Goal: Communication & Community: Answer question/provide support

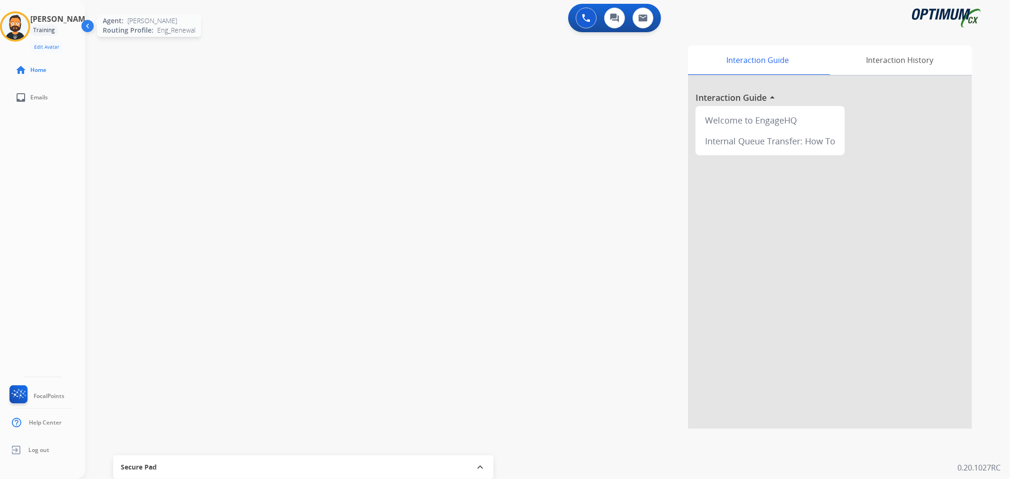
click at [28, 24] on img at bounding box center [15, 26] width 27 height 27
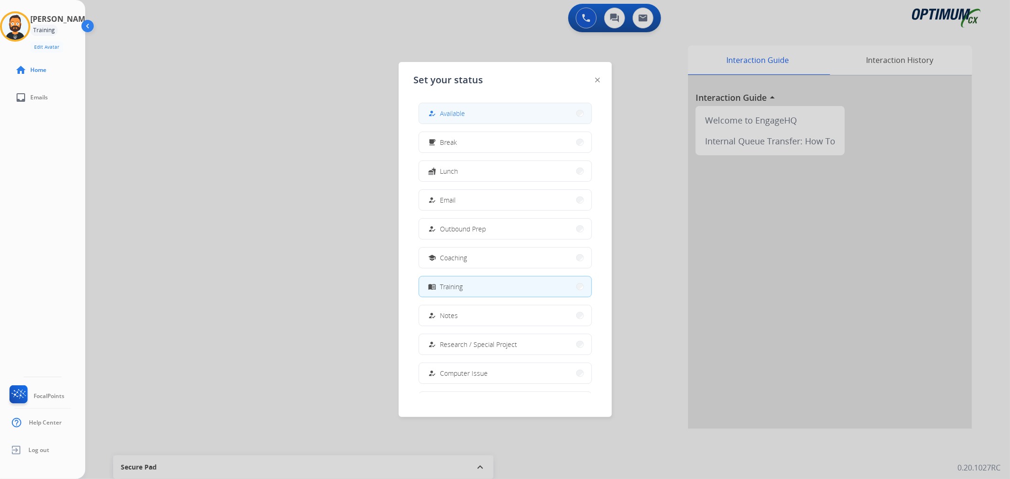
click at [441, 110] on div "how_to_reg Available" at bounding box center [446, 113] width 39 height 11
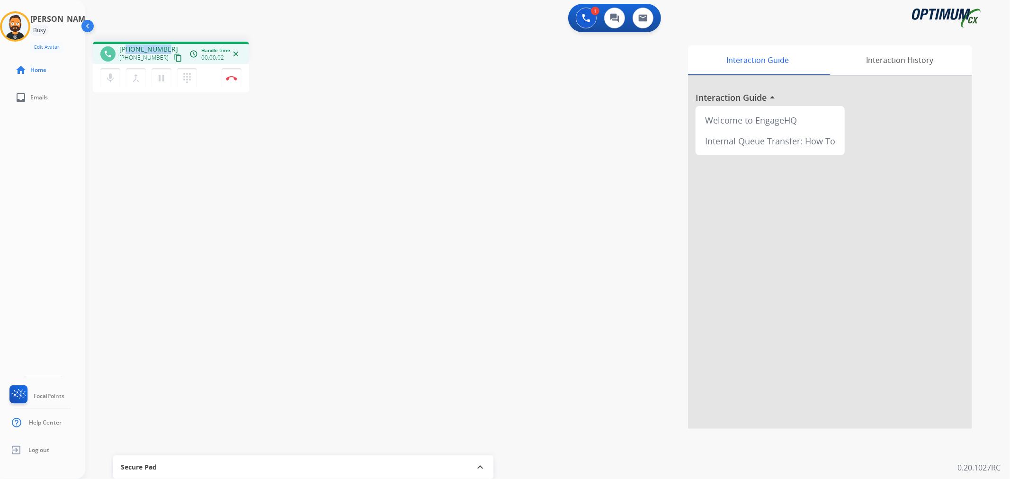
drag, startPoint x: 166, startPoint y: 44, endPoint x: 125, endPoint y: 45, distance: 40.3
click at [125, 45] on div "phone [PHONE_NUMBER] [PHONE_NUMBER] content_copy access_time Call metrics Queue…" at bounding box center [171, 53] width 156 height 22
copy span "5042669131"
click at [162, 78] on mat-icon "pause" at bounding box center [161, 77] width 11 height 11
click at [578, 16] on button at bounding box center [586, 18] width 21 height 21
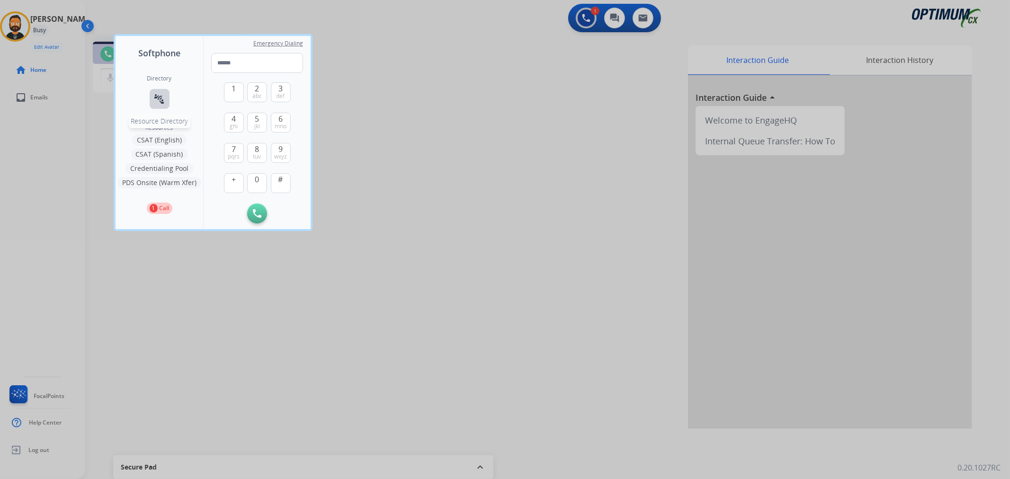
click at [159, 98] on mat-icon "connect_without_contact" at bounding box center [159, 98] width 11 height 11
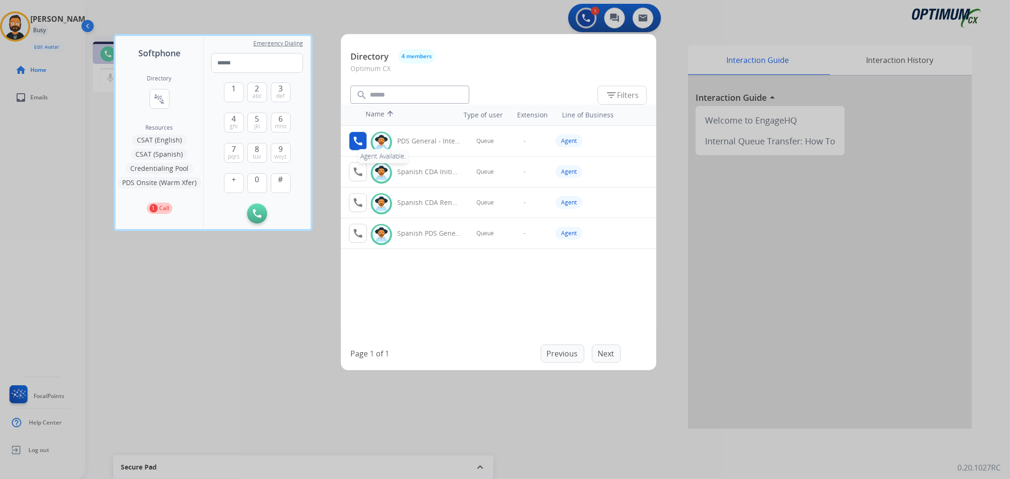
click at [352, 136] on mat-icon "call" at bounding box center [357, 140] width 11 height 11
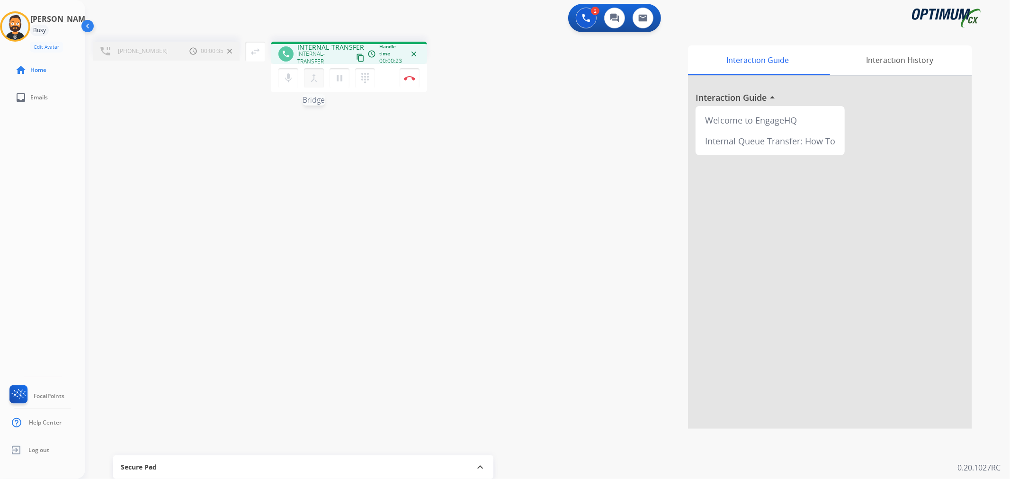
click at [314, 77] on mat-icon "merge_type" at bounding box center [313, 77] width 11 height 11
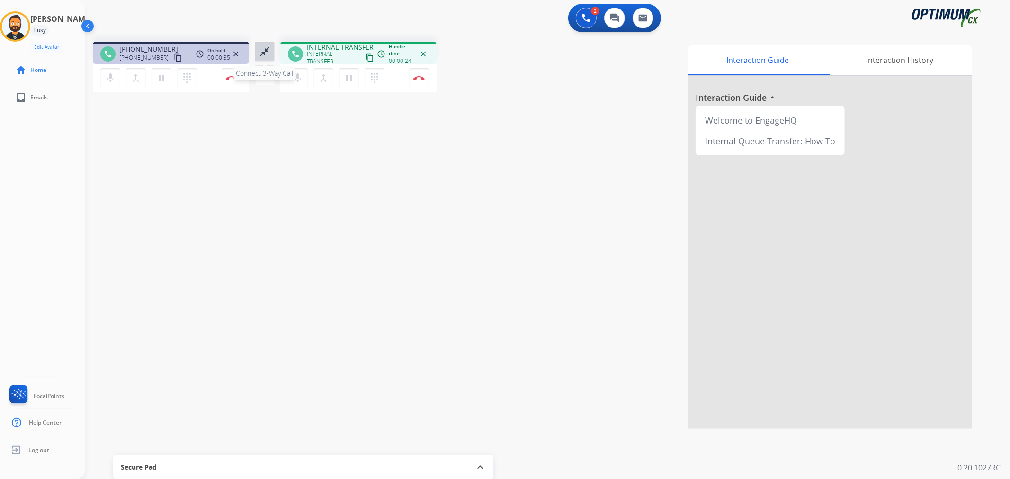
click at [265, 49] on mat-icon "close_fullscreen" at bounding box center [264, 51] width 11 height 11
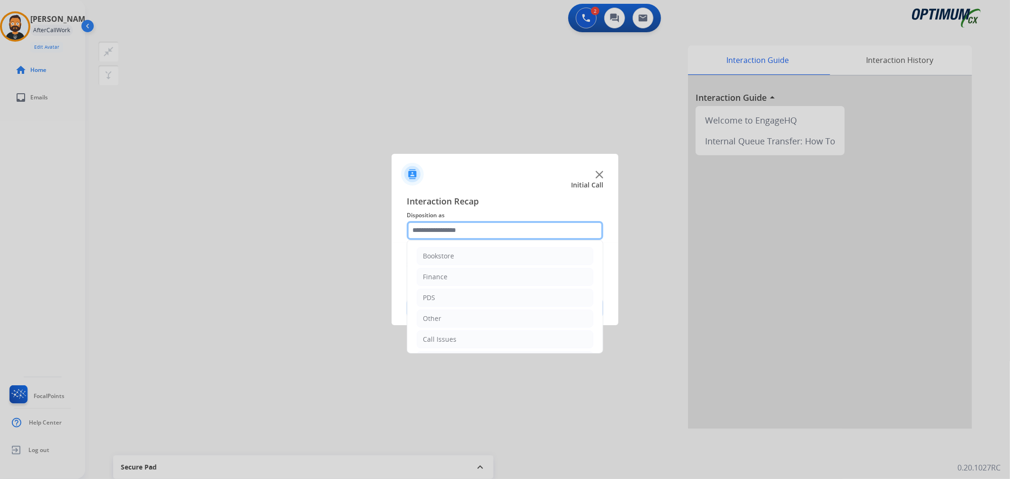
click at [533, 230] on input "text" at bounding box center [505, 230] width 196 height 19
click at [458, 292] on li "PDS" at bounding box center [505, 298] width 177 height 18
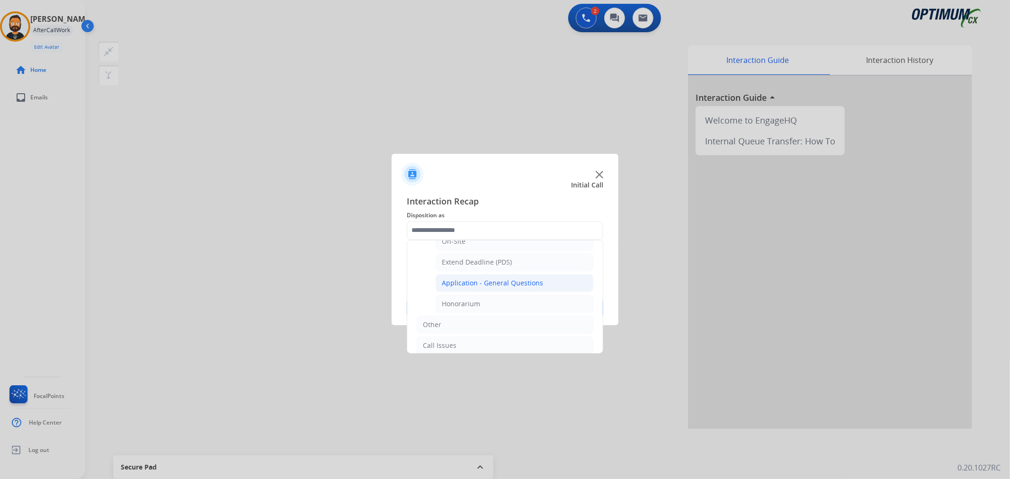
click at [488, 286] on div "Application - General Questions" at bounding box center [492, 282] width 101 height 9
type input "**********"
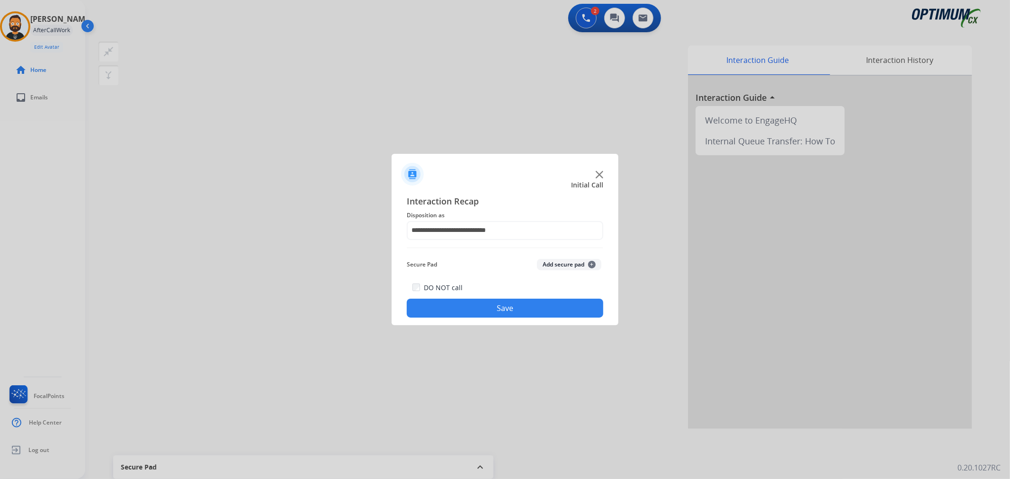
click at [478, 308] on button "Save" at bounding box center [505, 308] width 196 height 19
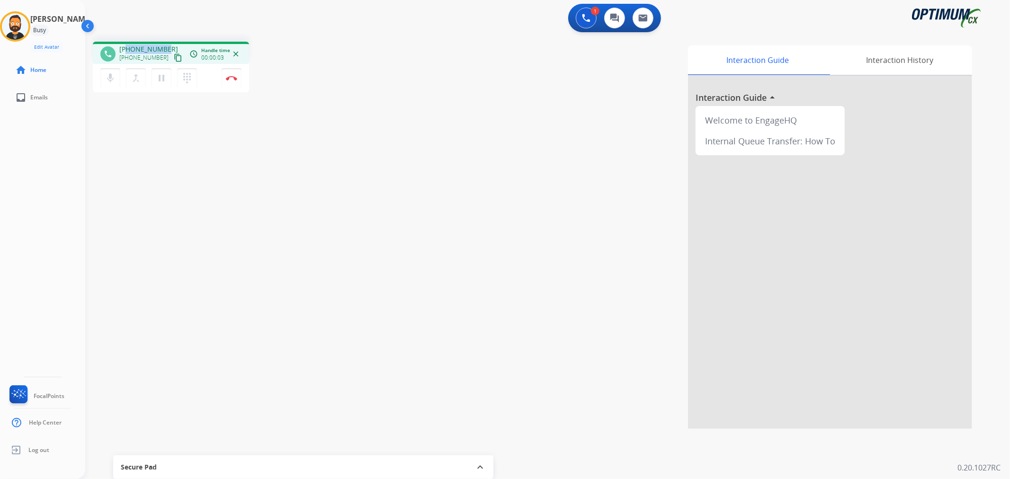
drag, startPoint x: 165, startPoint y: 48, endPoint x: 127, endPoint y: 47, distance: 37.9
click at [127, 47] on div "[PHONE_NUMBER] [PHONE_NUMBER] content_copy" at bounding box center [151, 54] width 64 height 19
copy span "4046159552"
click at [231, 77] on img at bounding box center [231, 78] width 11 height 5
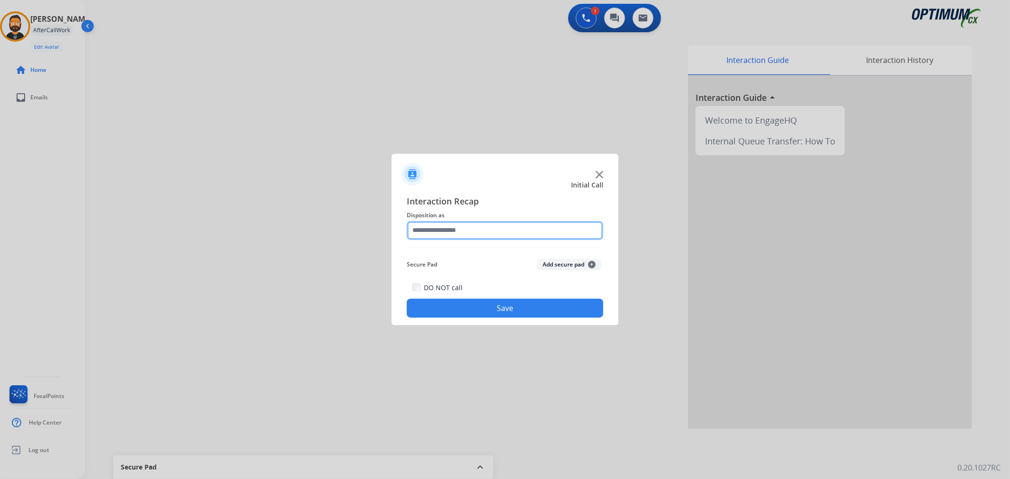
click at [453, 226] on input "text" at bounding box center [505, 230] width 196 height 19
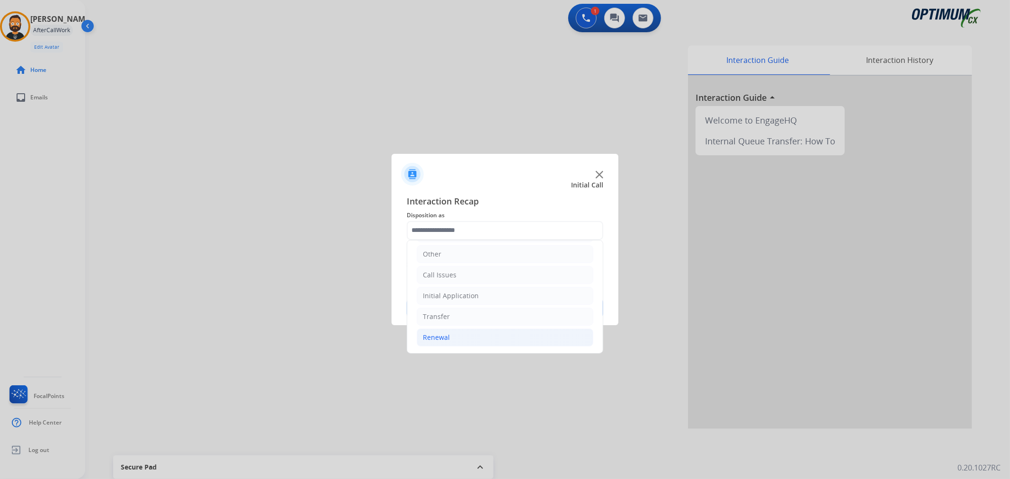
click at [454, 329] on li "Renewal" at bounding box center [505, 338] width 177 height 18
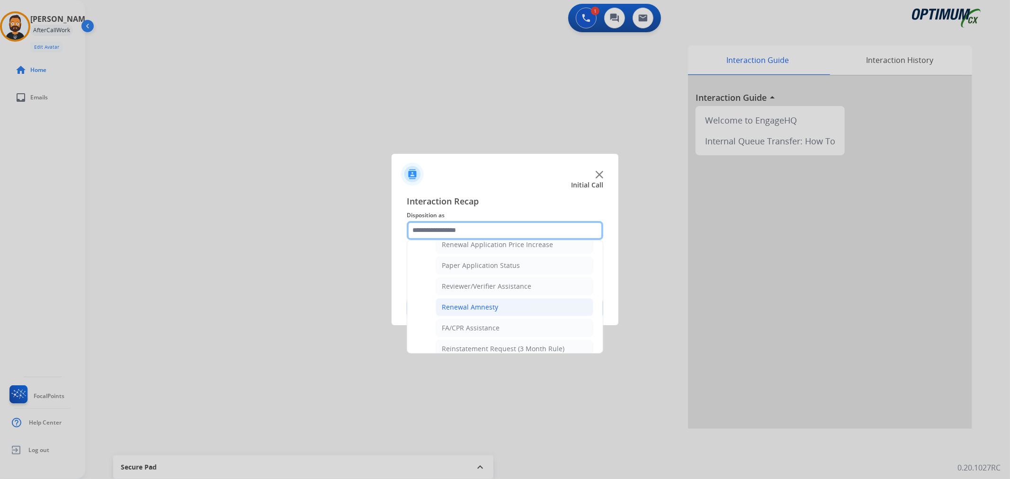
scroll to position [367, 0]
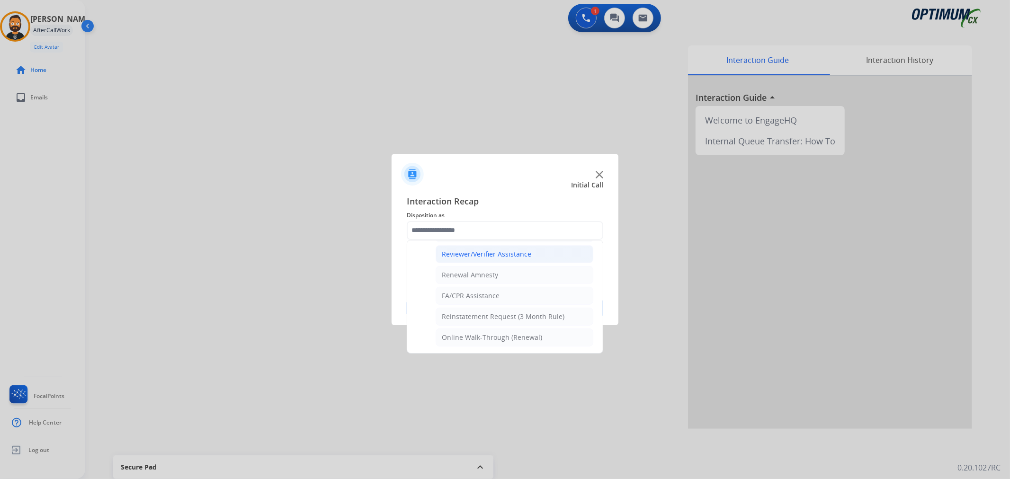
click at [485, 249] on div "Reviewer/Verifier Assistance" at bounding box center [486, 253] width 89 height 9
type input "**********"
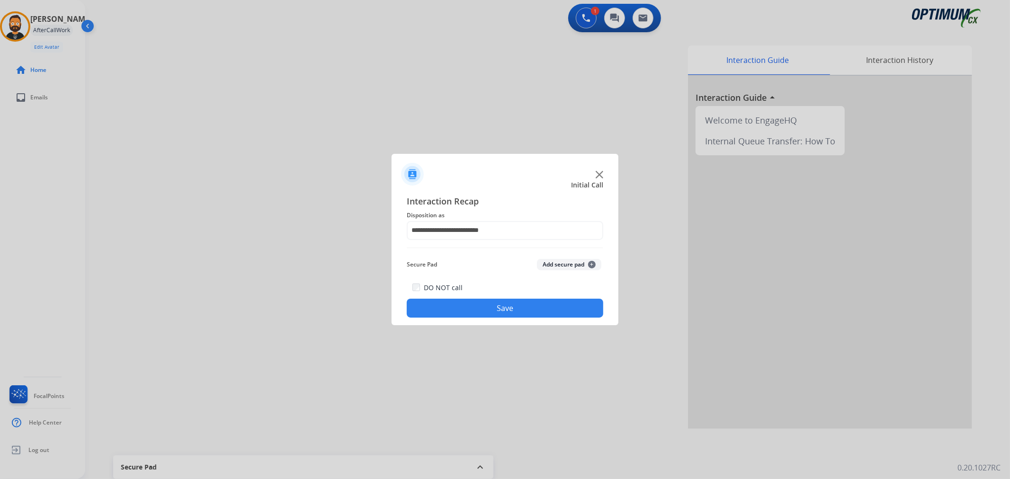
click at [491, 308] on button "Save" at bounding box center [505, 308] width 196 height 19
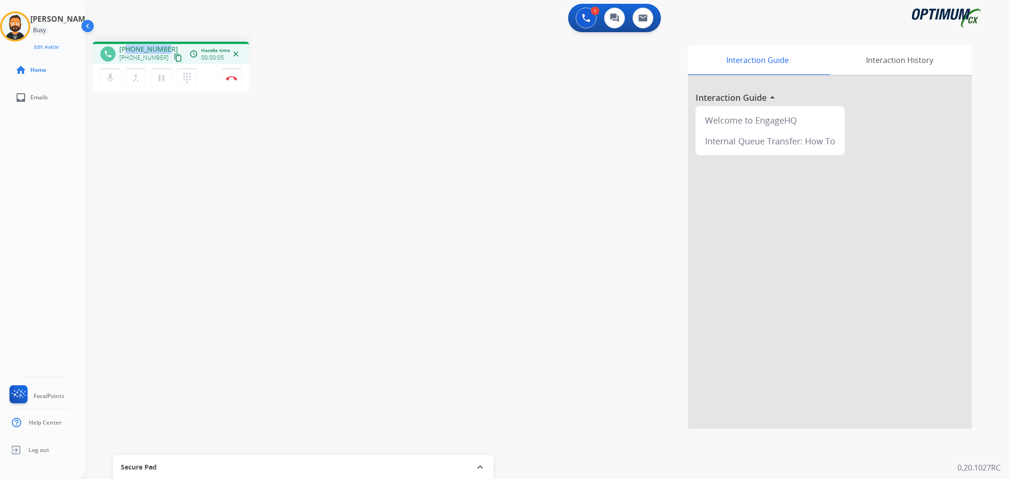
drag, startPoint x: 164, startPoint y: 44, endPoint x: 127, endPoint y: 46, distance: 37.5
click at [127, 46] on div "phone [PHONE_NUMBER] [PHONE_NUMBER] content_copy access_time Call metrics Queue…" at bounding box center [171, 53] width 156 height 22
copy span "6145303045"
click at [225, 81] on button "Disconnect" at bounding box center [232, 78] width 20 height 20
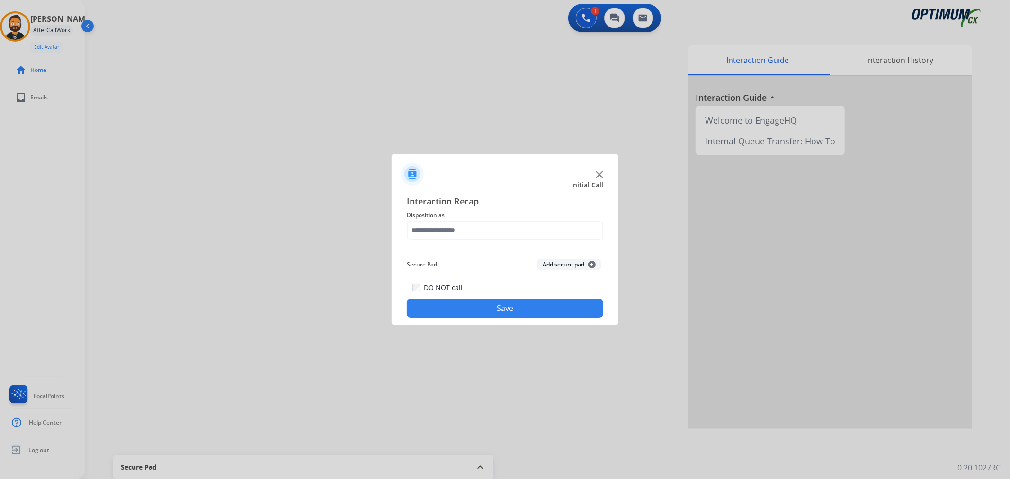
click at [454, 222] on div "Interaction Recap Disposition as Secure Pad Add secure pad + DO NOT call Save" at bounding box center [505, 257] width 196 height 124
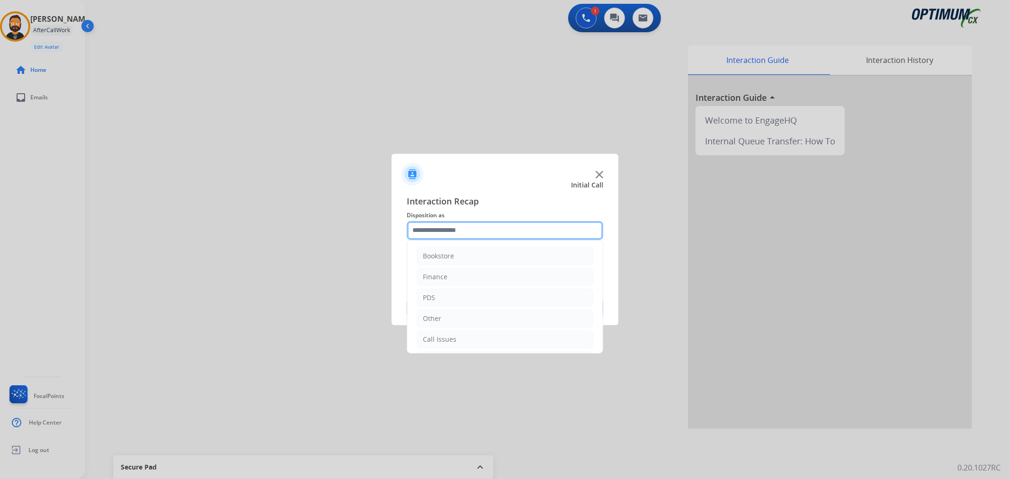
click at [456, 240] on div "Bookstore Finance PDS Other Call Issues Initial Application Transfer Renewal" at bounding box center [505, 230] width 196 height 19
click at [469, 337] on li "Renewal" at bounding box center [505, 338] width 177 height 18
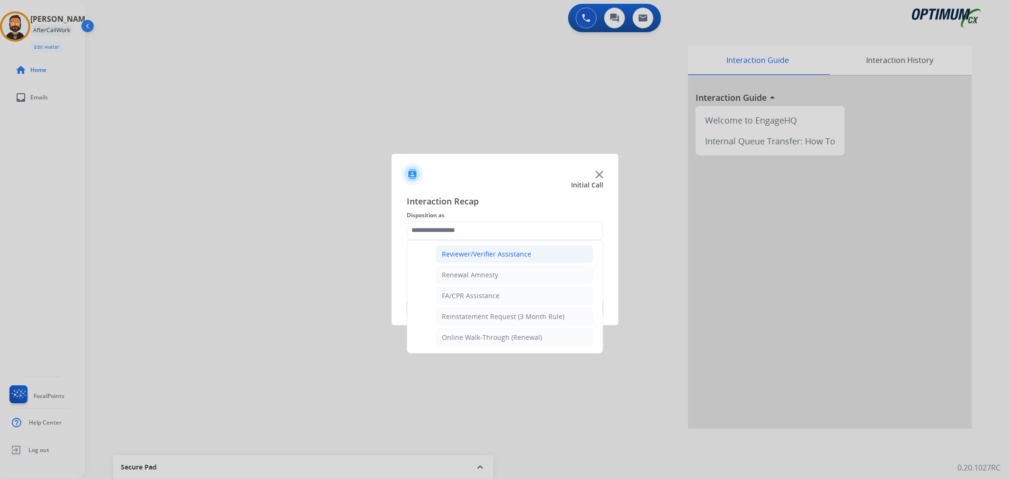
click at [490, 254] on div "Reviewer/Verifier Assistance" at bounding box center [486, 253] width 89 height 9
type input "**********"
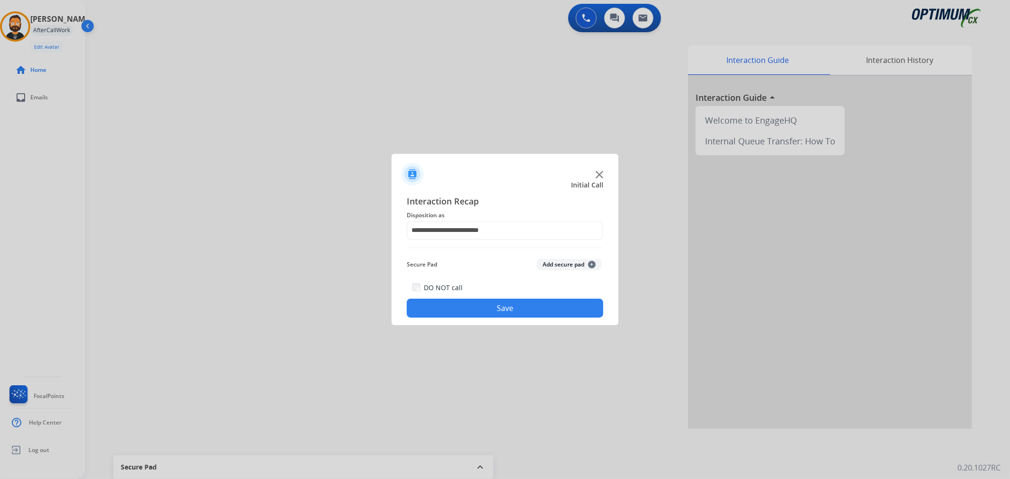
click at [483, 307] on button "Save" at bounding box center [505, 308] width 196 height 19
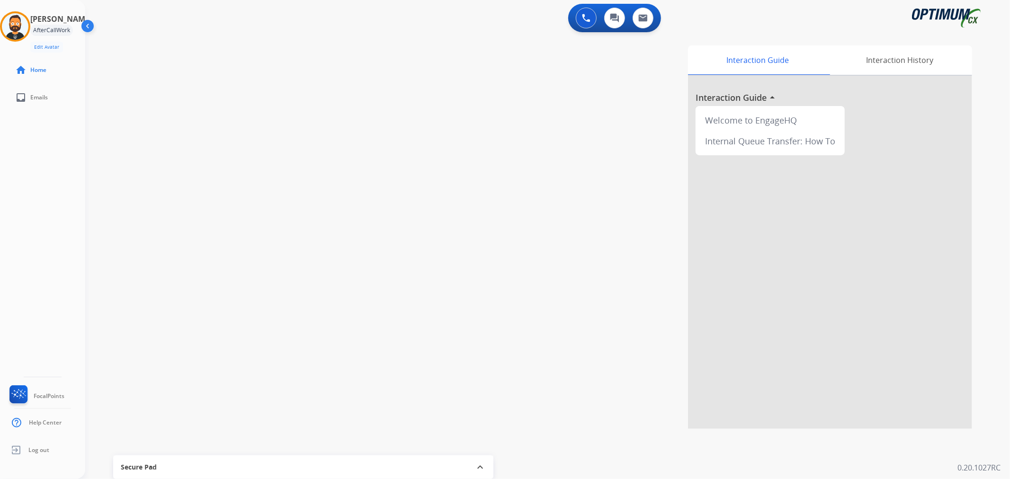
click at [27, 27] on img at bounding box center [15, 26] width 27 height 27
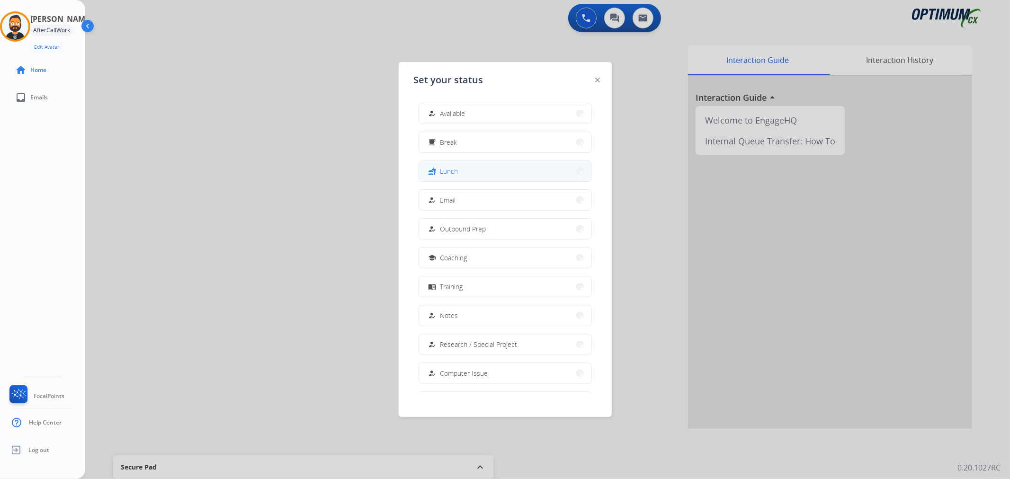
click at [445, 170] on span "Lunch" at bounding box center [449, 171] width 18 height 10
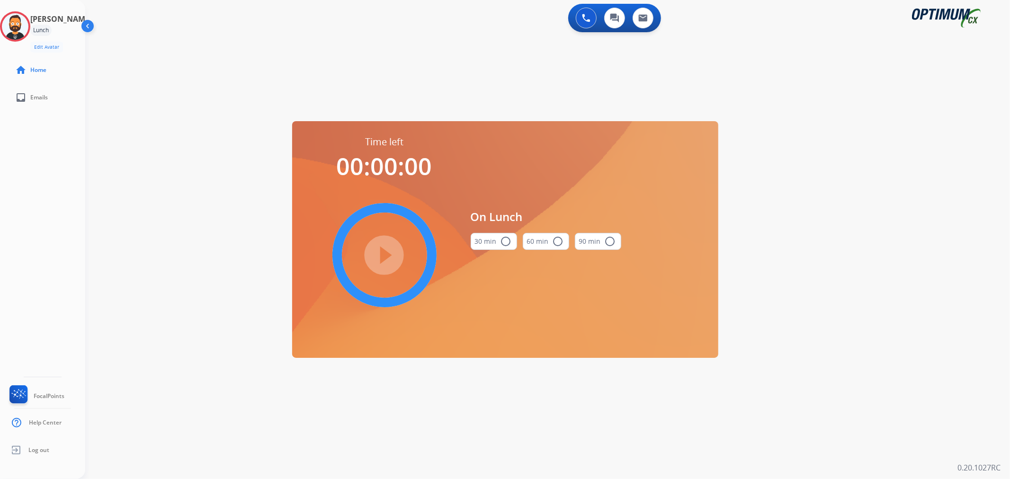
click at [495, 243] on button "30 min radio_button_unchecked" at bounding box center [494, 241] width 46 height 17
click at [385, 249] on mat-icon "play_circle_filled" at bounding box center [384, 254] width 11 height 11
click at [25, 28] on icon at bounding box center [15, 26] width 31 height 31
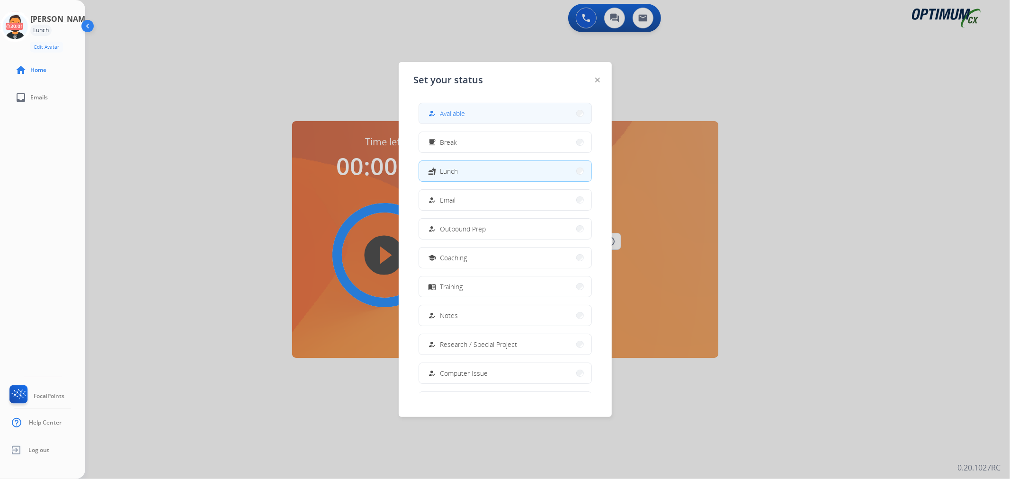
click at [453, 120] on button "how_to_reg Available" at bounding box center [505, 113] width 172 height 20
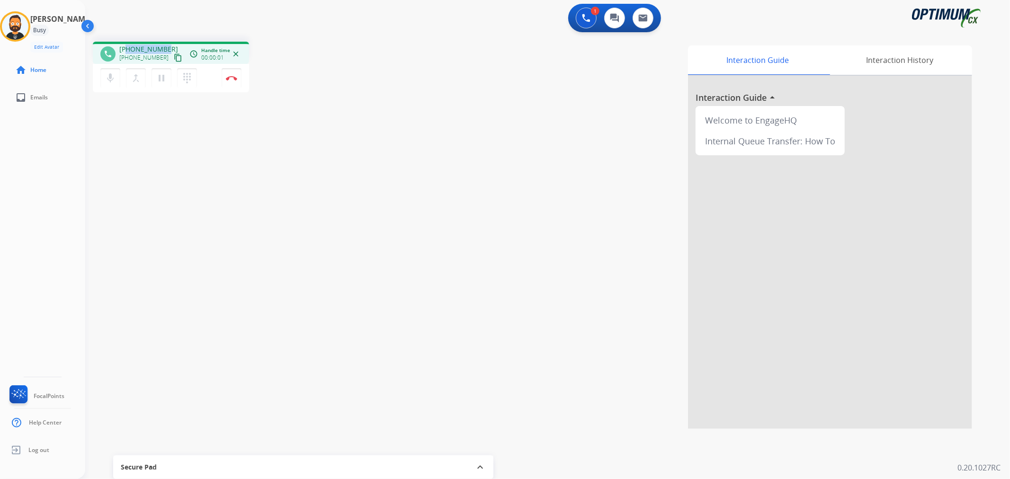
drag, startPoint x: 168, startPoint y: 44, endPoint x: 127, endPoint y: 46, distance: 40.8
click at [127, 46] on div "phone [PHONE_NUMBER] [PHONE_NUMBER] content_copy access_time Call metrics Queue…" at bounding box center [171, 53] width 156 height 22
copy span "9732025396"
click at [232, 81] on button "Disconnect" at bounding box center [232, 78] width 20 height 20
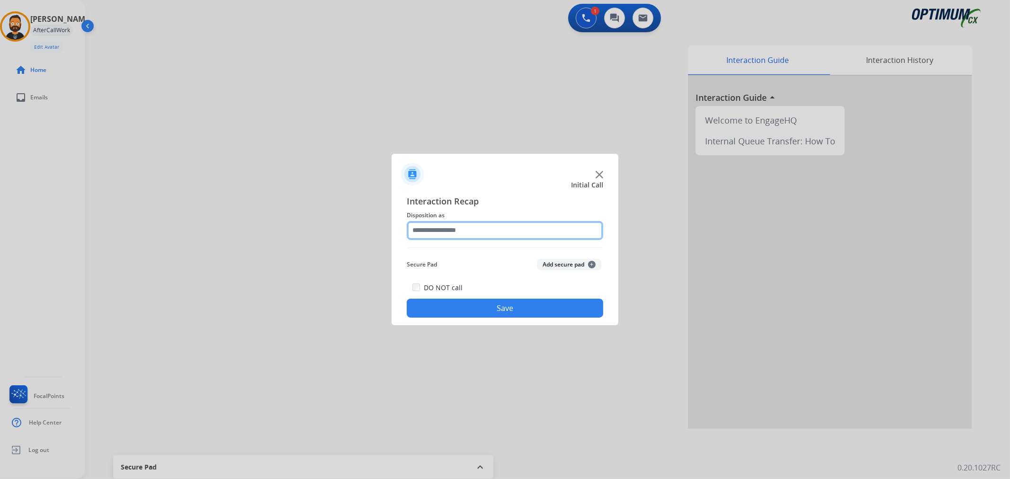
click at [420, 226] on input "text" at bounding box center [505, 230] width 196 height 19
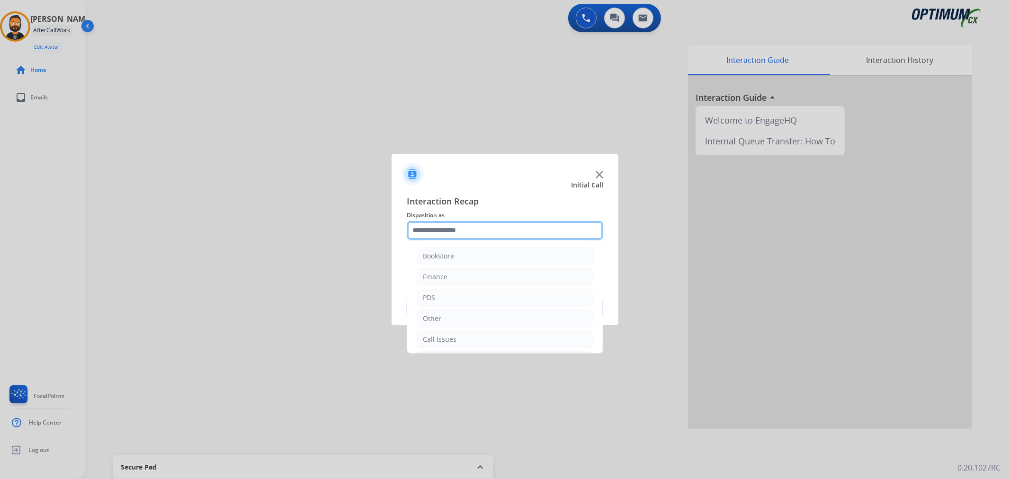
scroll to position [65, 0]
click at [449, 293] on div "Initial Application" at bounding box center [451, 295] width 56 height 9
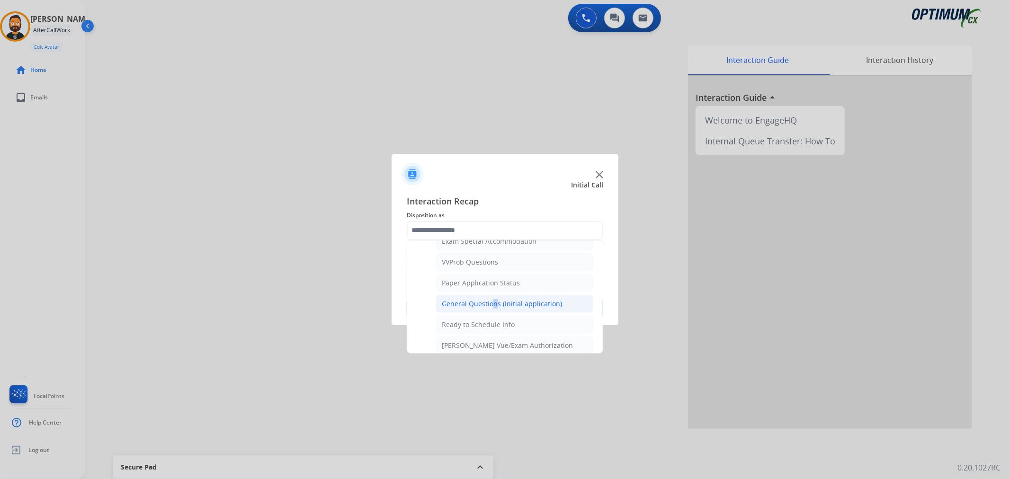
click at [489, 301] on div "General Questions (Initial application)" at bounding box center [502, 303] width 120 height 9
type input "**********"
click at [489, 301] on button "Save" at bounding box center [505, 308] width 196 height 19
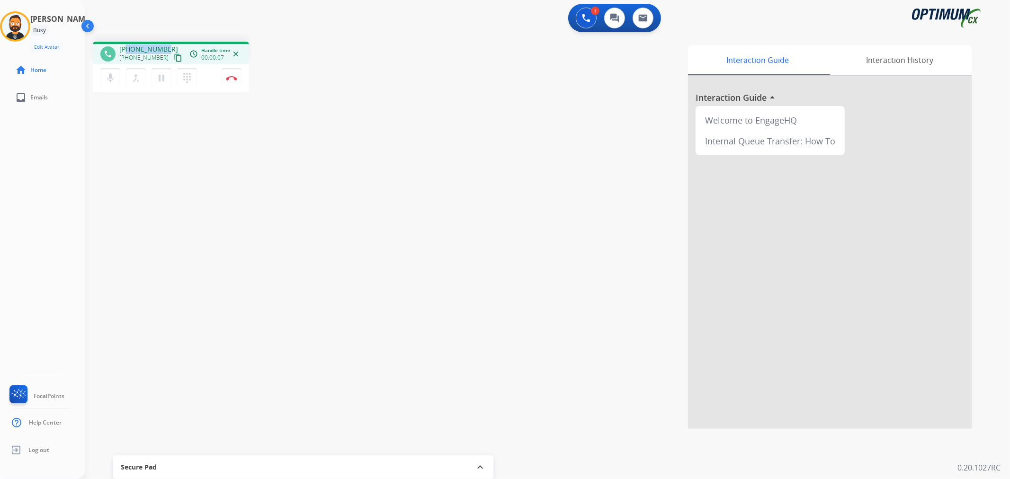
drag, startPoint x: 169, startPoint y: 41, endPoint x: 128, endPoint y: 48, distance: 41.3
click at [128, 48] on div "phone [PHONE_NUMBER] [PHONE_NUMBER] content_copy access_time Call metrics Queue…" at bounding box center [171, 53] width 156 height 22
copy span "2185525555"
click at [231, 74] on button "Disconnect" at bounding box center [232, 78] width 20 height 20
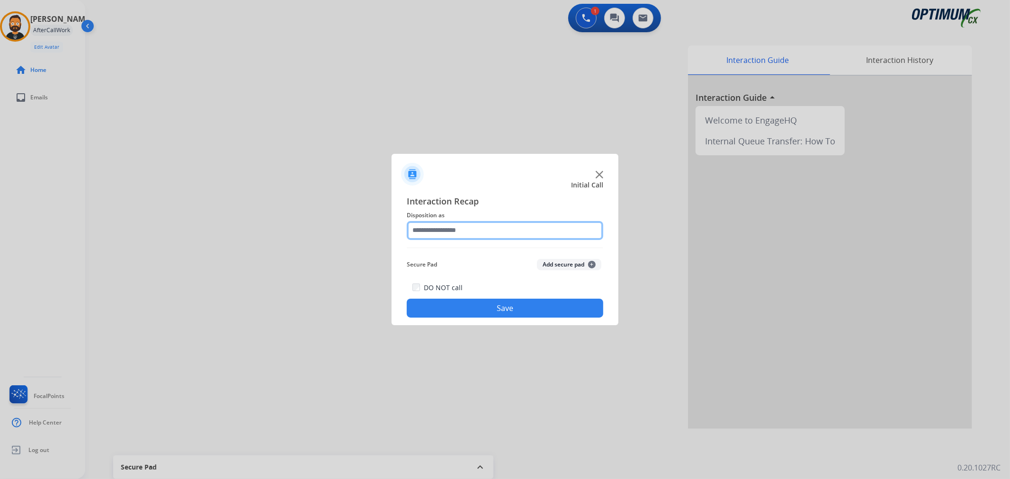
drag, startPoint x: 421, startPoint y: 231, endPoint x: 436, endPoint y: 239, distance: 17.0
click at [422, 231] on input "text" at bounding box center [505, 230] width 196 height 19
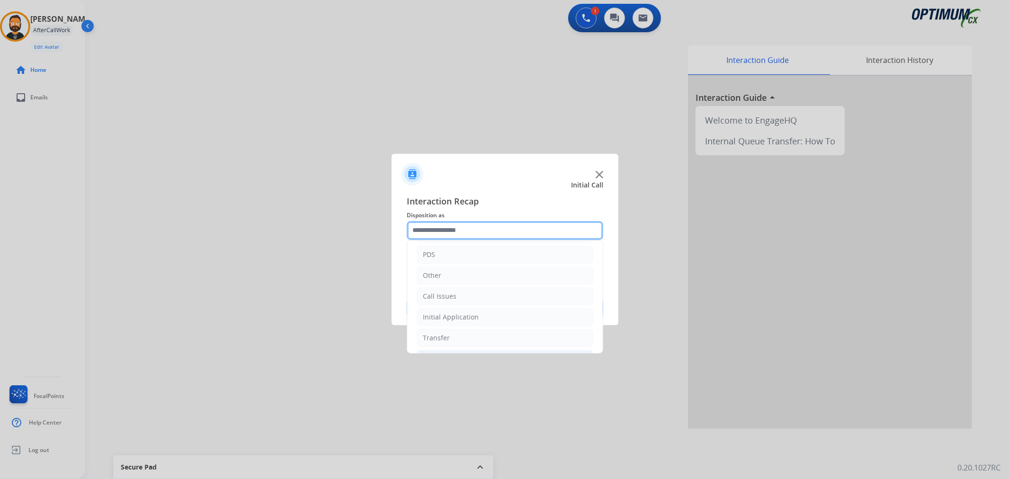
scroll to position [65, 0]
click at [448, 292] on div "Initial Application" at bounding box center [451, 295] width 56 height 9
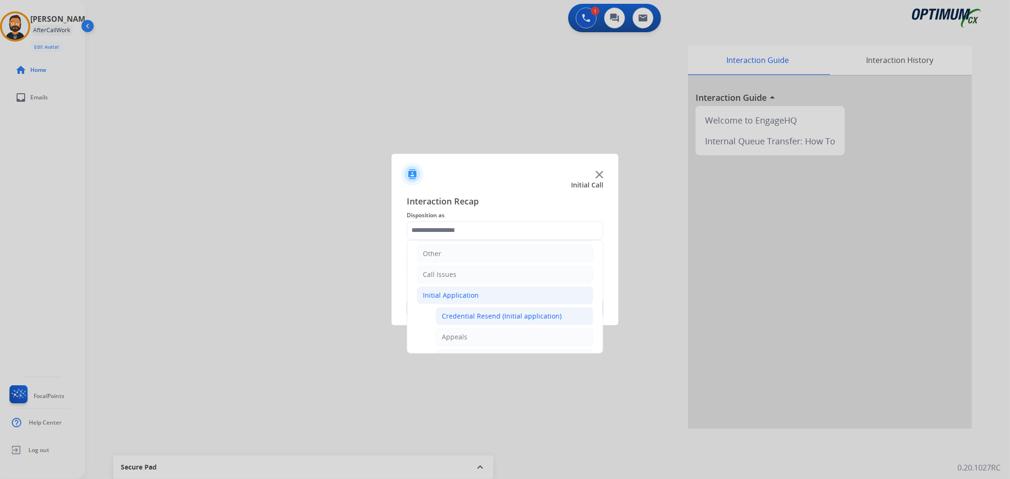
click at [482, 314] on div "Credential Resend (Initial application)" at bounding box center [502, 316] width 120 height 9
type input "**********"
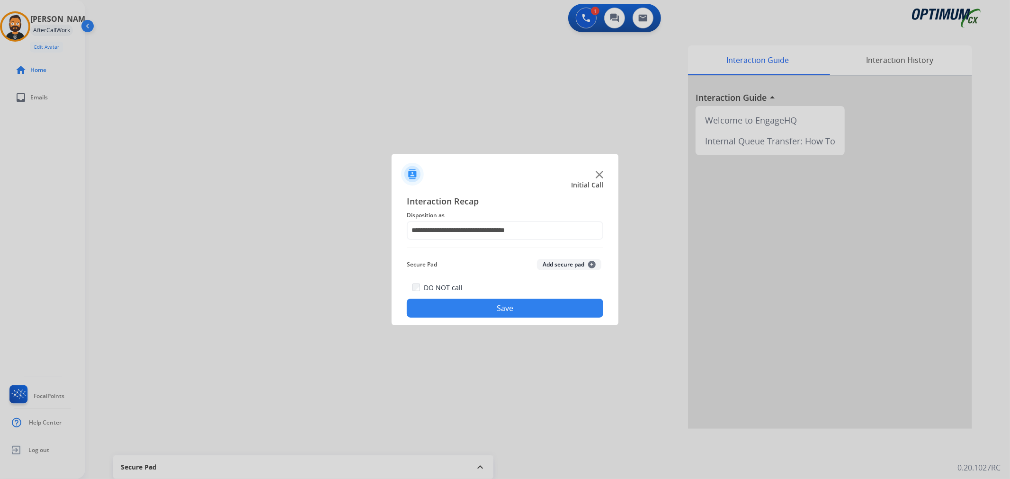
click at [482, 314] on button "Save" at bounding box center [505, 308] width 196 height 19
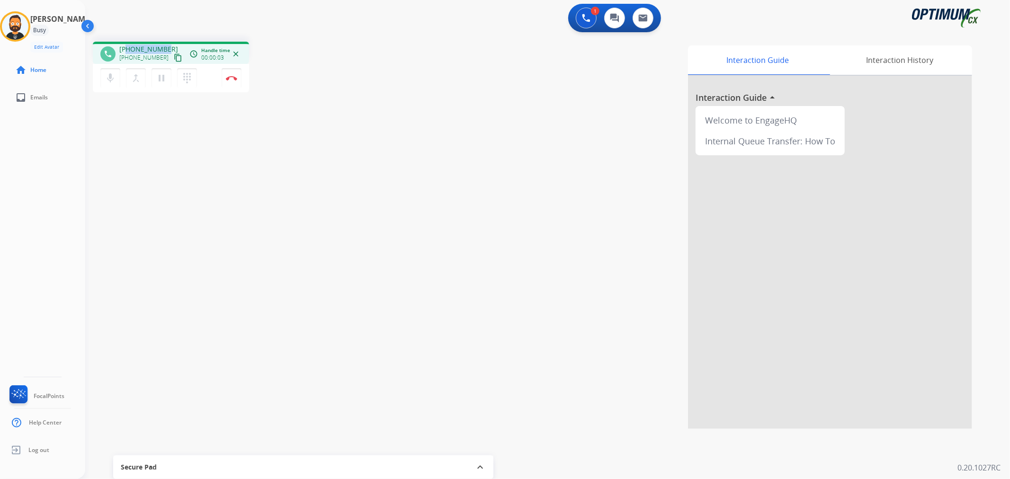
drag, startPoint x: 163, startPoint y: 46, endPoint x: 126, endPoint y: 46, distance: 36.9
click at [126, 46] on div "[PHONE_NUMBER] [PHONE_NUMBER] content_copy" at bounding box center [151, 54] width 64 height 19
copy span "7602172857"
click at [163, 80] on mat-icon "pause" at bounding box center [161, 77] width 11 height 11
click at [164, 78] on mat-icon "play_arrow" at bounding box center [161, 77] width 11 height 11
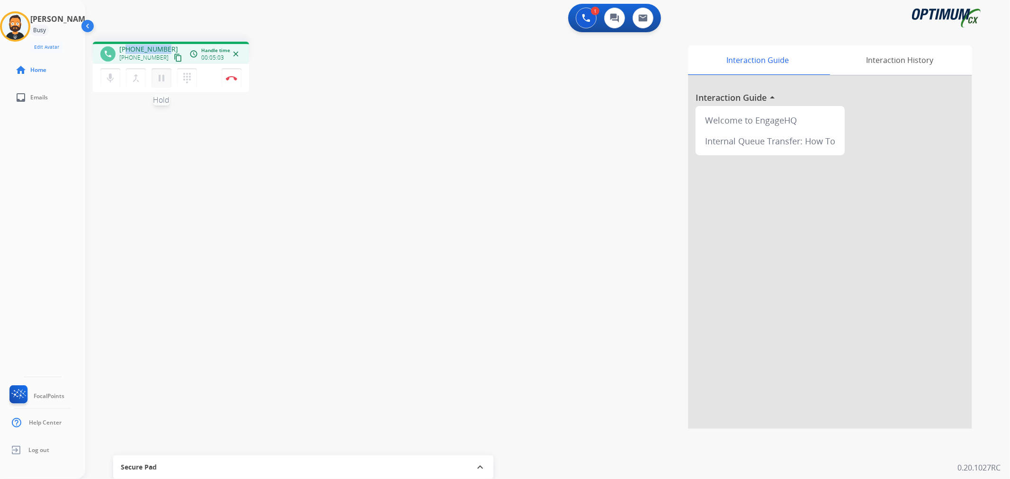
click at [162, 81] on mat-icon "pause" at bounding box center [161, 77] width 11 height 11
click at [160, 78] on mat-icon "play_arrow" at bounding box center [161, 77] width 11 height 11
copy span "7602172857"
click at [237, 76] on button "Disconnect" at bounding box center [232, 78] width 20 height 20
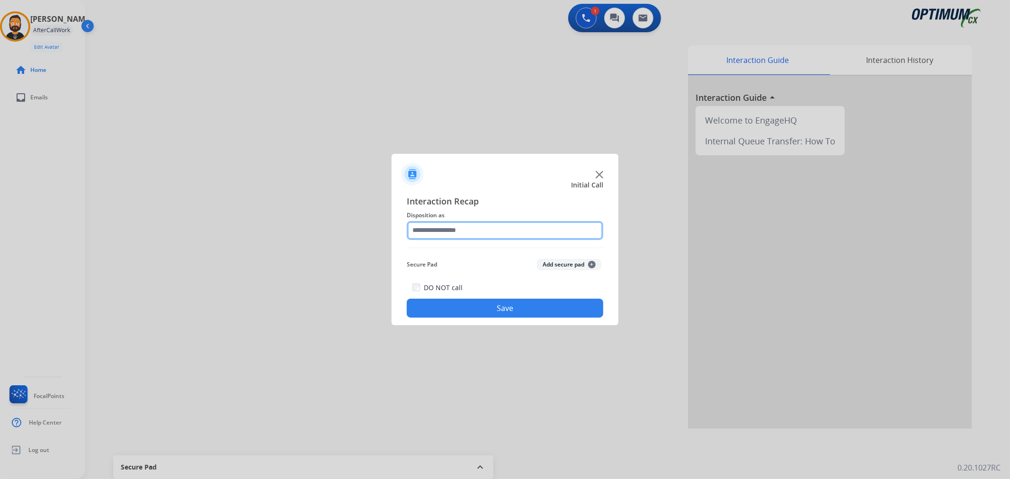
click at [455, 232] on input "text" at bounding box center [505, 230] width 196 height 19
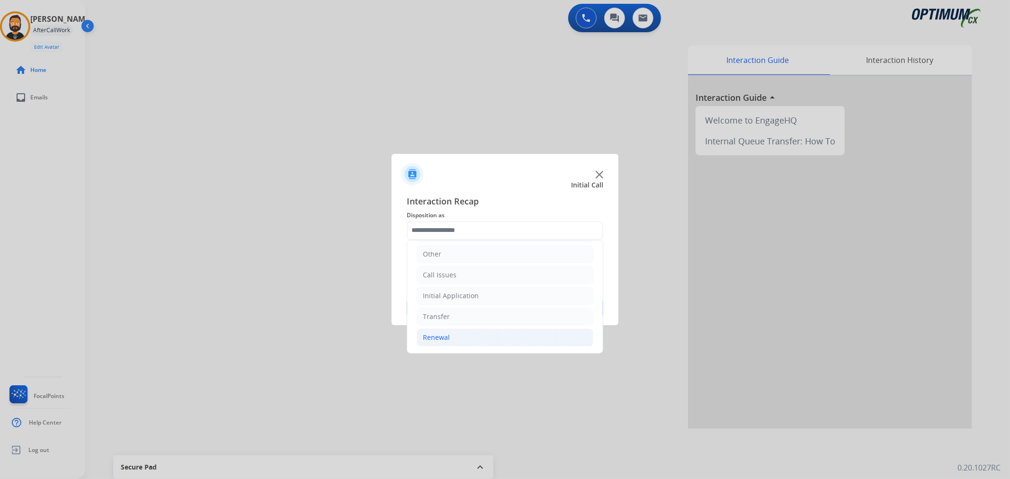
click at [458, 338] on li "Renewal" at bounding box center [505, 338] width 177 height 18
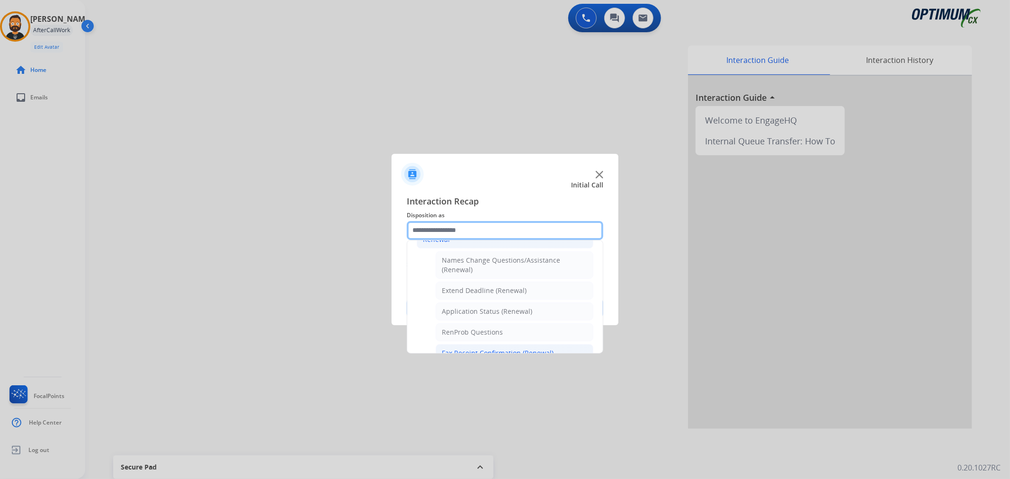
scroll to position [240, 0]
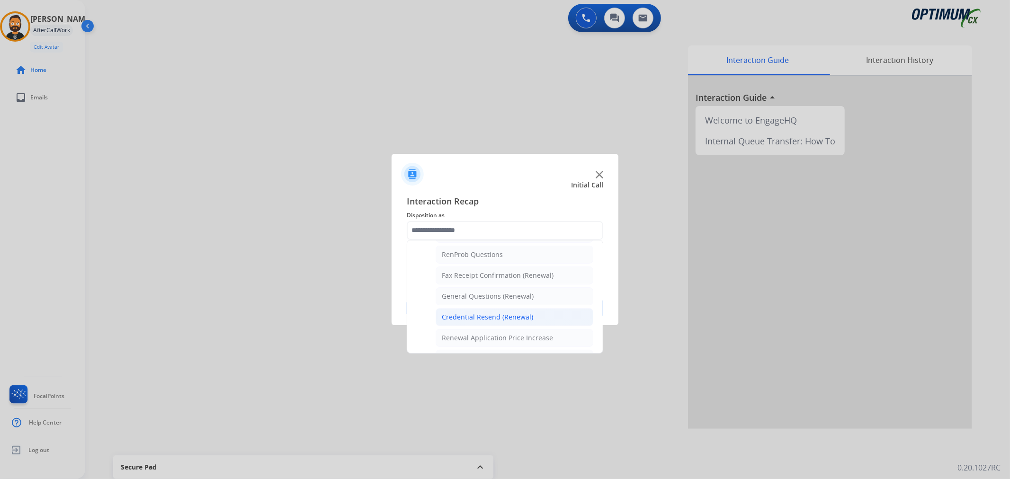
click at [488, 320] on div "Credential Resend (Renewal)" at bounding box center [487, 316] width 91 height 9
type input "**********"
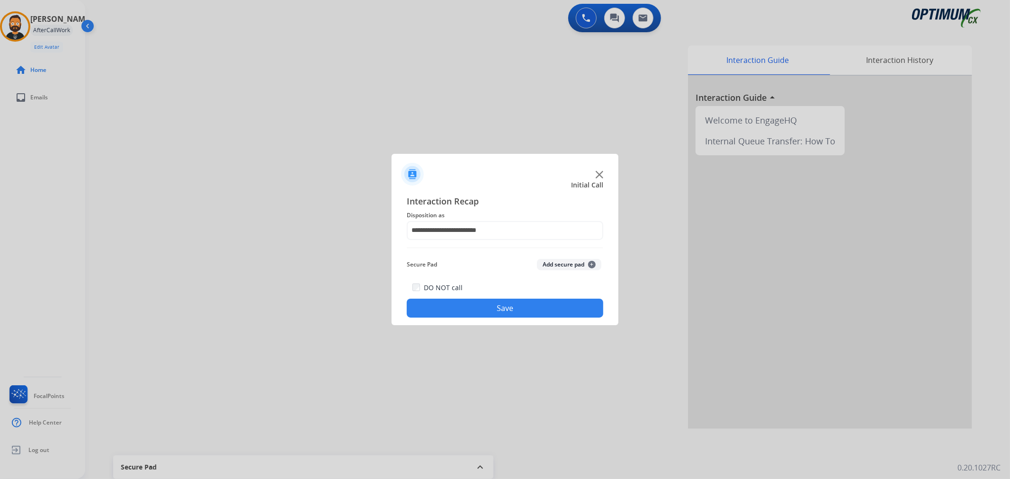
click at [486, 303] on button "Save" at bounding box center [505, 308] width 196 height 19
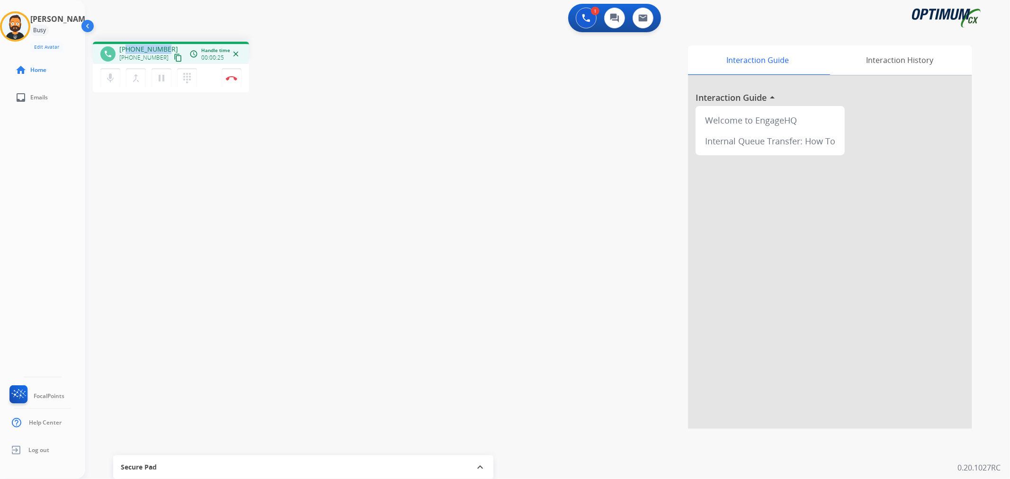
drag, startPoint x: 165, startPoint y: 46, endPoint x: 126, endPoint y: 46, distance: 38.3
click at [126, 46] on div "[PHONE_NUMBER] [PHONE_NUMBER] content_copy" at bounding box center [151, 54] width 64 height 19
copy span "2022805928"
click at [233, 80] on img at bounding box center [231, 78] width 11 height 5
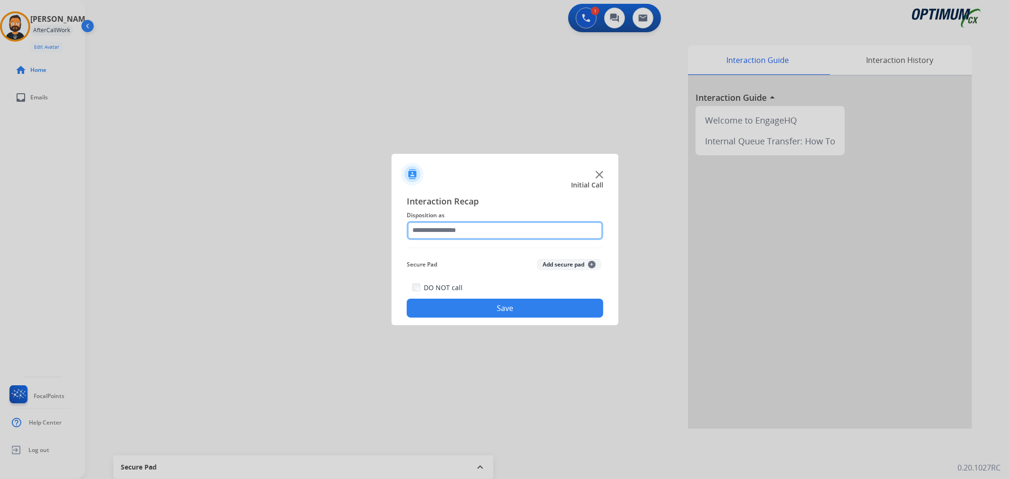
click at [512, 237] on input "text" at bounding box center [505, 230] width 196 height 19
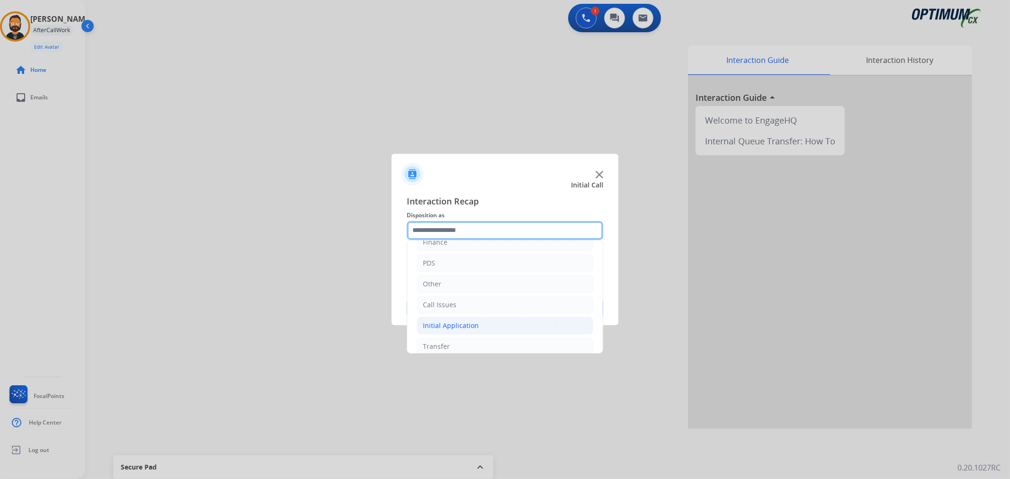
scroll to position [65, 0]
click at [451, 341] on li "Renewal" at bounding box center [505, 338] width 177 height 18
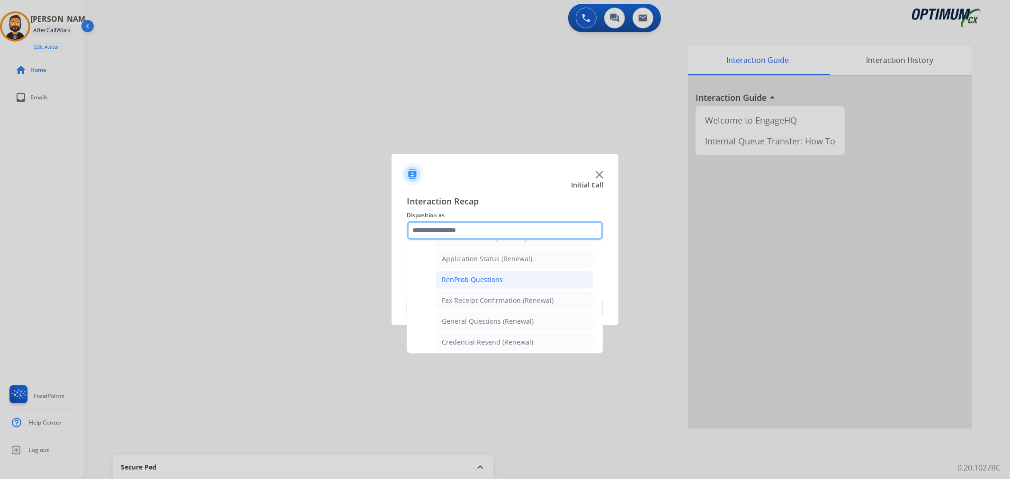
scroll to position [240, 0]
click at [487, 294] on div "General Questions (Renewal)" at bounding box center [488, 296] width 92 height 9
type input "**********"
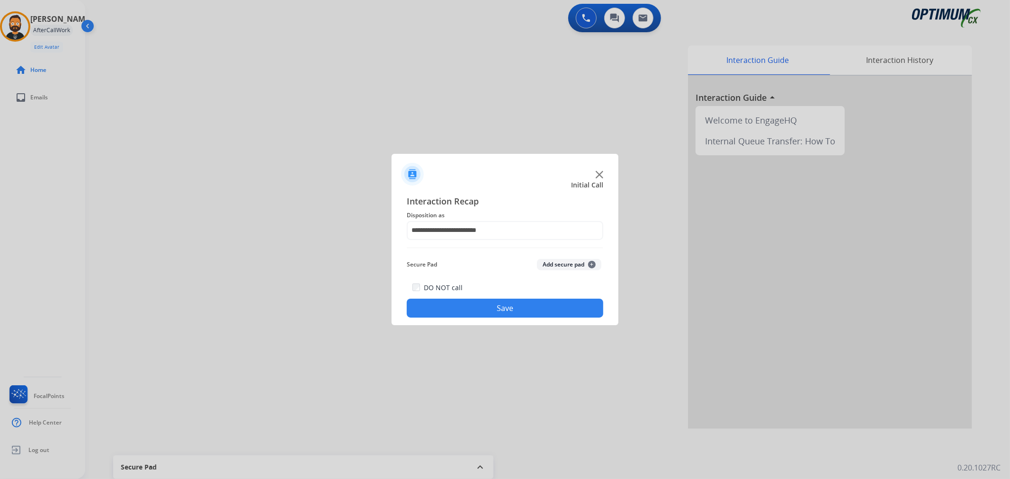
click at [484, 303] on button "Save" at bounding box center [505, 308] width 196 height 19
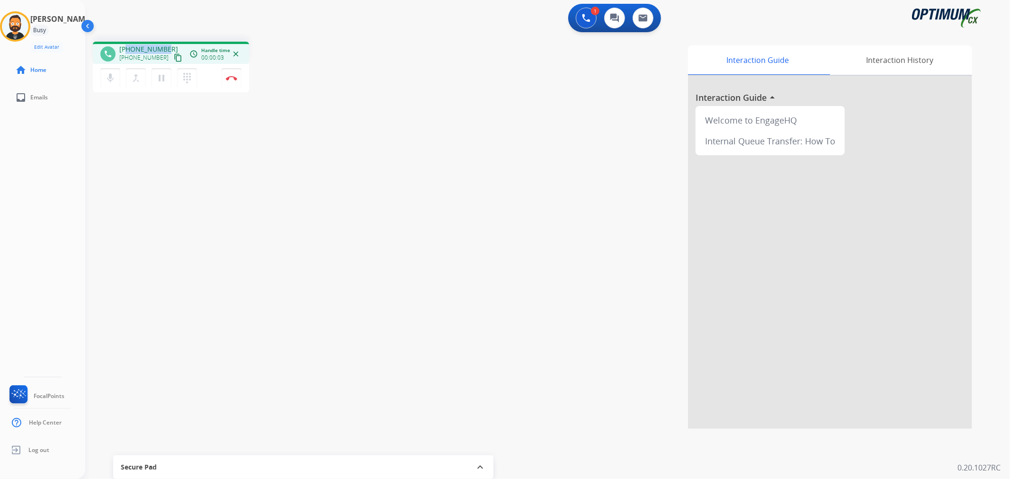
drag, startPoint x: 161, startPoint y: 45, endPoint x: 128, endPoint y: 45, distance: 33.2
click at [128, 45] on span "[PHONE_NUMBER]" at bounding box center [148, 49] width 59 height 9
copy span "3472659958"
click at [231, 73] on button "Disconnect" at bounding box center [232, 78] width 20 height 20
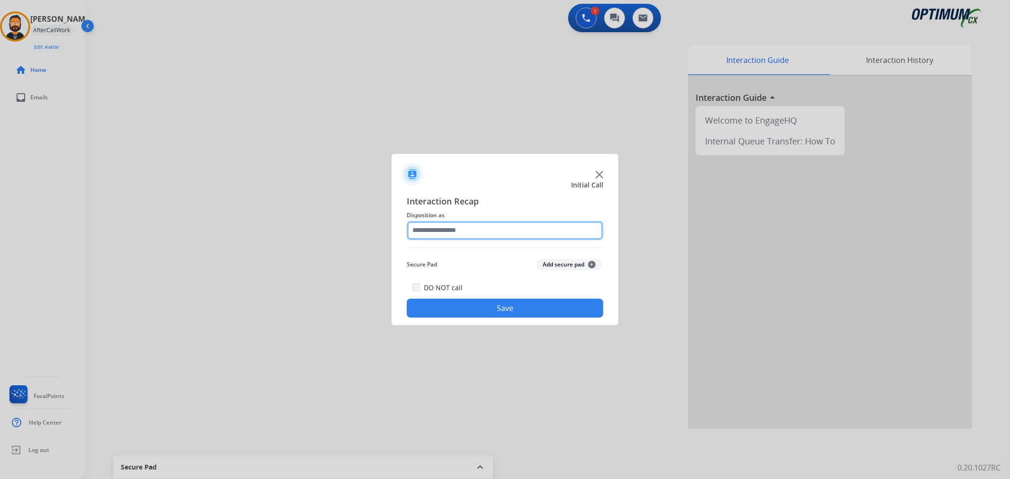
click at [454, 226] on input "text" at bounding box center [505, 230] width 196 height 19
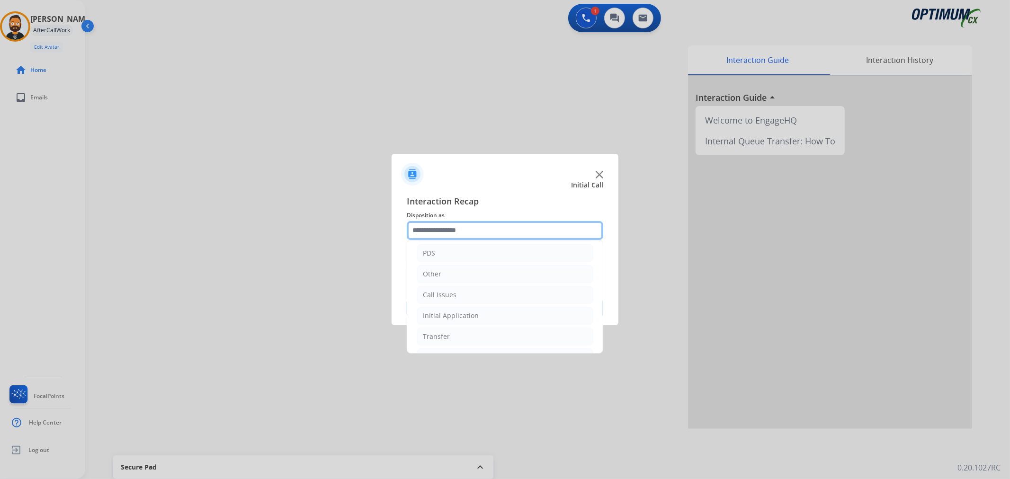
scroll to position [65, 0]
click at [463, 297] on div "Initial Application" at bounding box center [451, 295] width 56 height 9
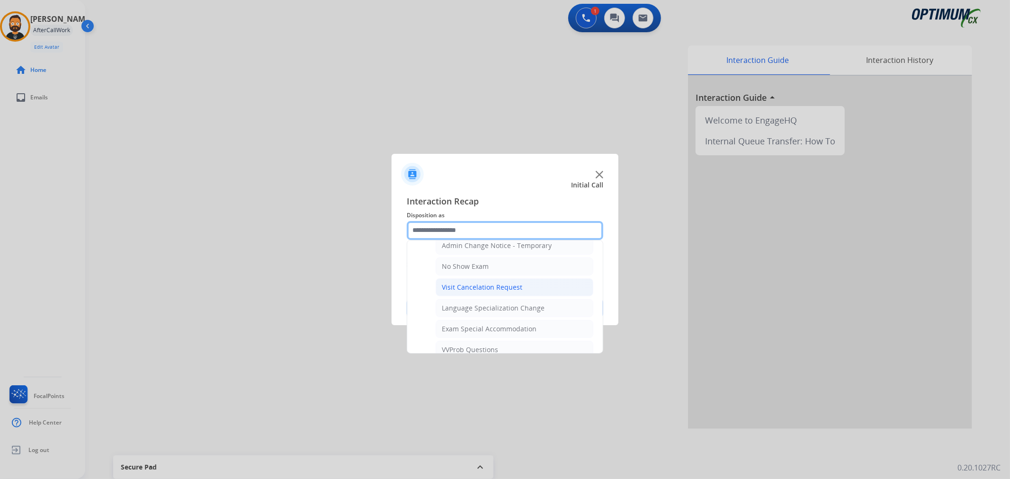
scroll to position [503, 0]
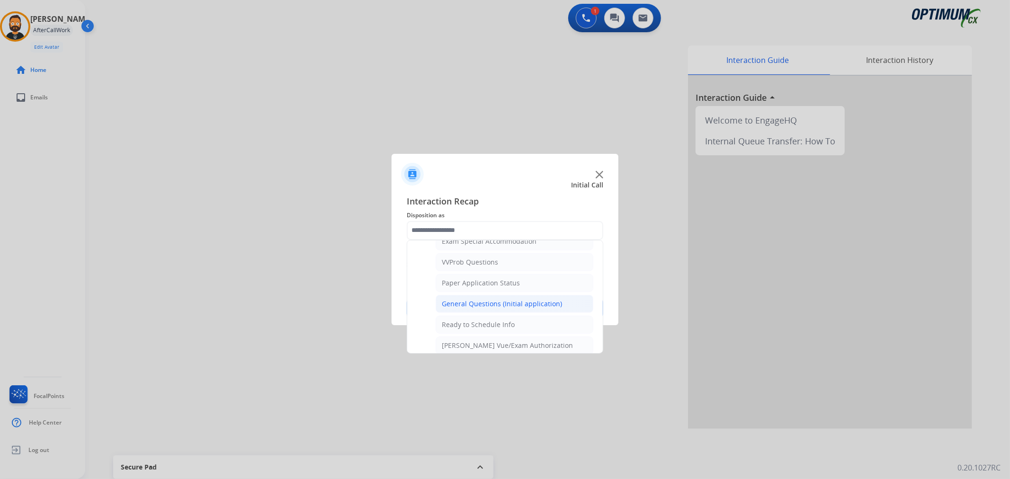
click at [467, 300] on li "General Questions (Initial application)" at bounding box center [515, 304] width 158 height 18
type input "**********"
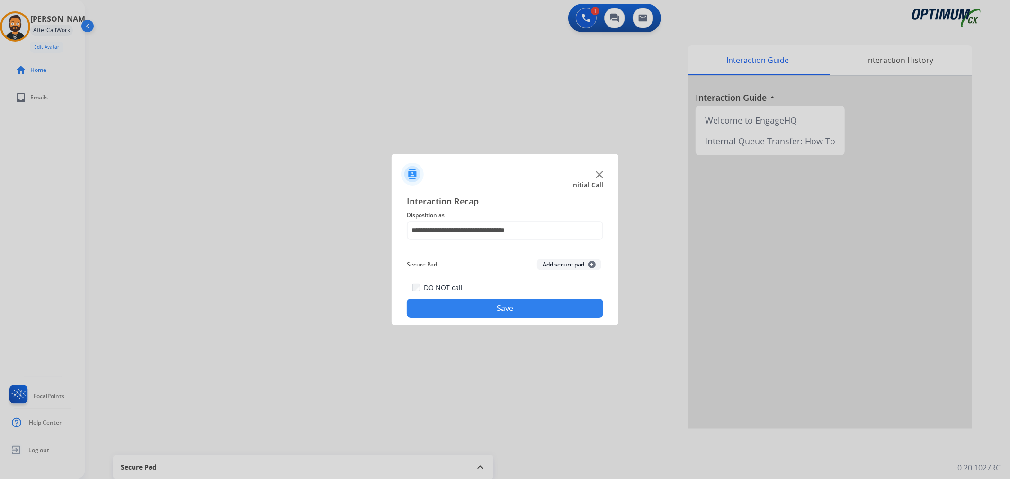
drag, startPoint x: 467, startPoint y: 300, endPoint x: 458, endPoint y: 306, distance: 10.9
click at [467, 306] on button "Save" at bounding box center [505, 308] width 196 height 19
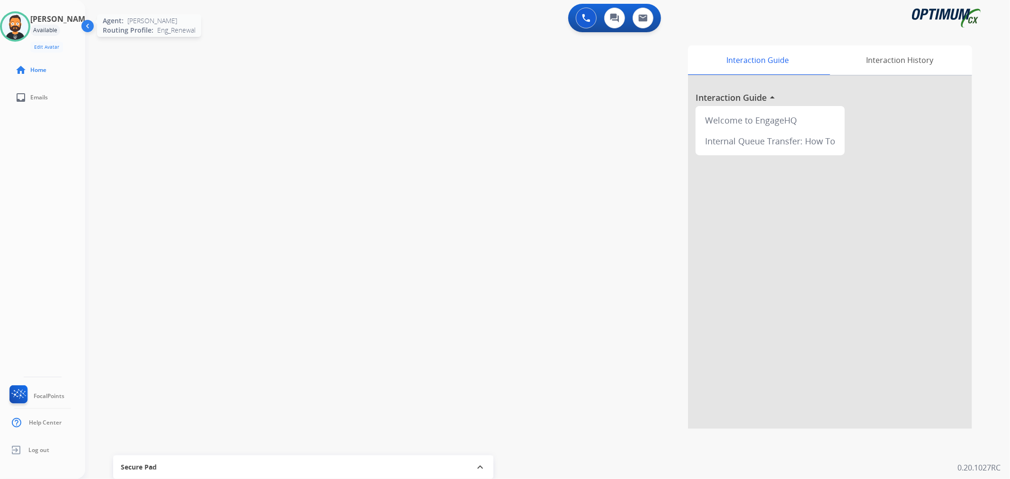
click at [28, 17] on img at bounding box center [15, 26] width 27 height 27
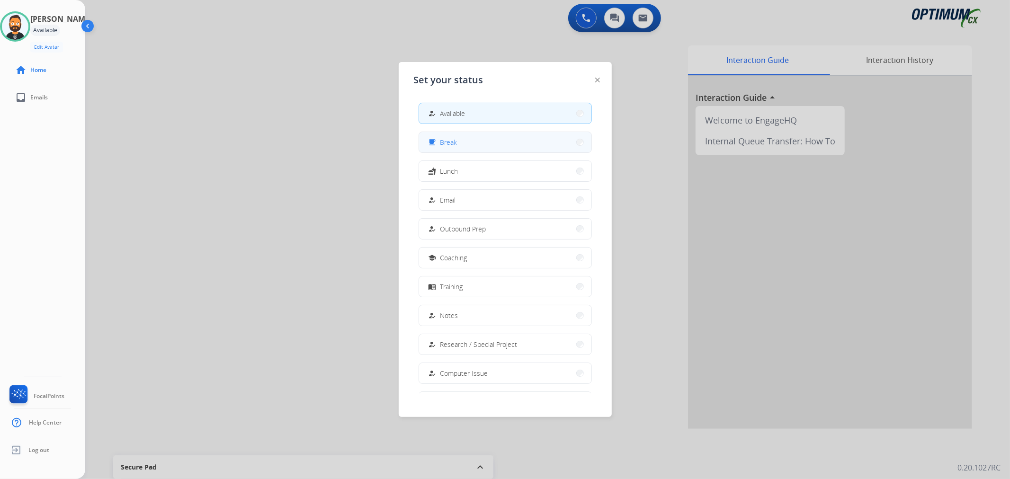
click at [455, 142] on span "Break" at bounding box center [448, 142] width 17 height 10
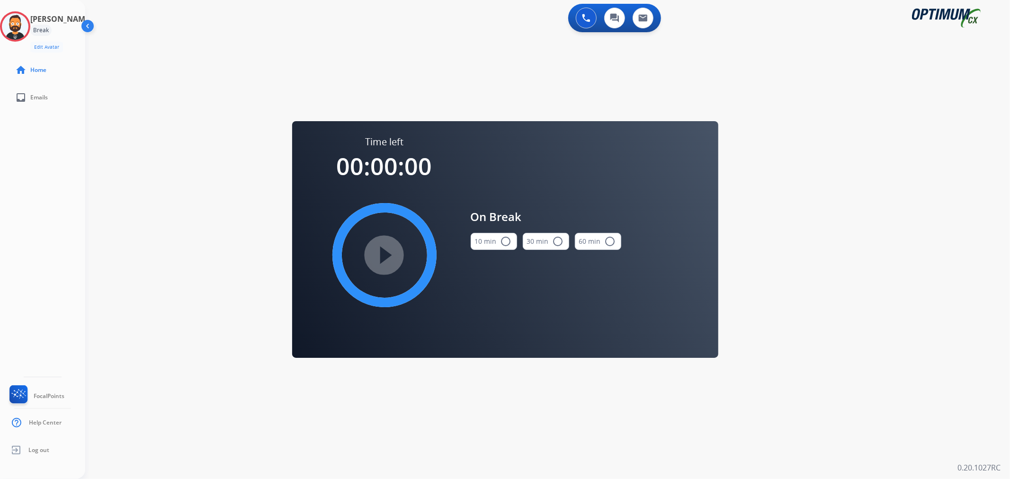
click at [502, 242] on mat-icon "radio_button_unchecked" at bounding box center [505, 241] width 11 height 11
click at [390, 249] on mat-icon "play_circle_filled" at bounding box center [384, 254] width 11 height 11
click at [26, 29] on icon at bounding box center [15, 26] width 31 height 31
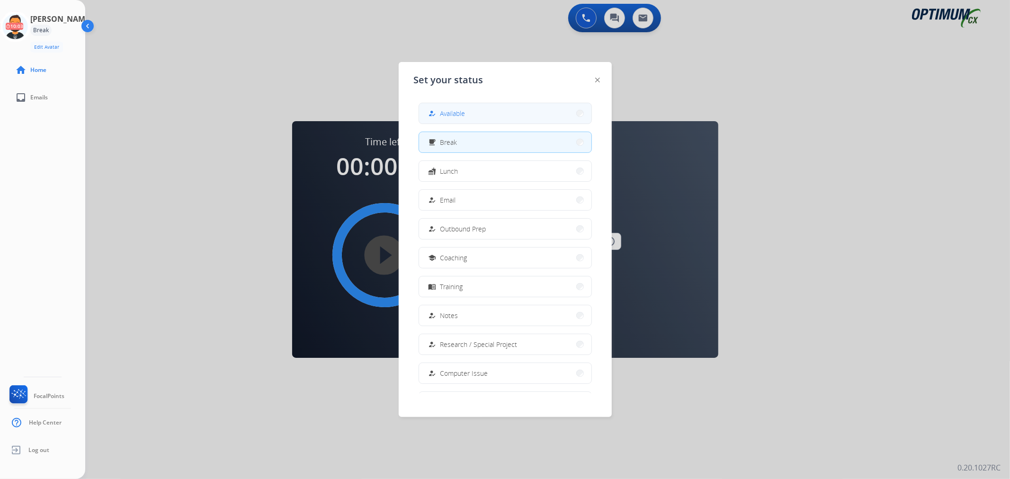
click at [476, 110] on button "how_to_reg Available" at bounding box center [505, 113] width 172 height 20
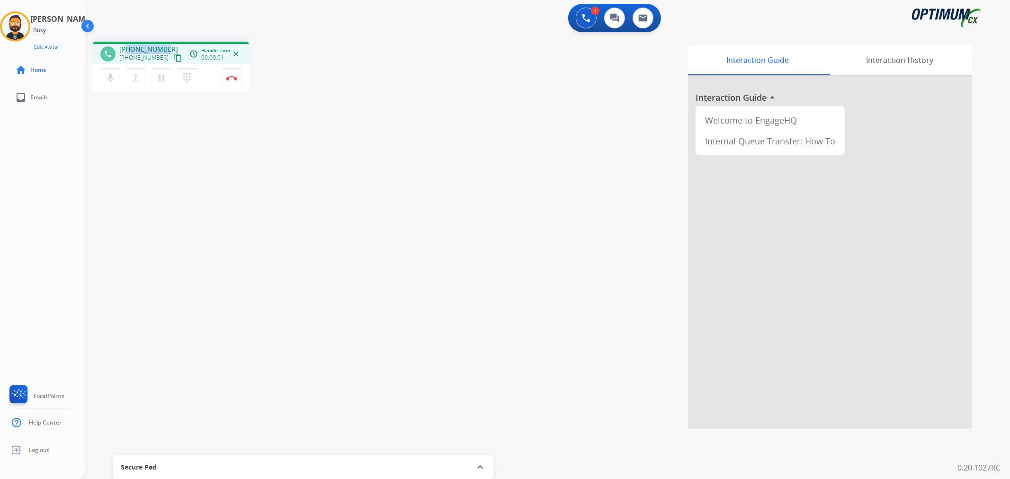
drag, startPoint x: 167, startPoint y: 48, endPoint x: 128, endPoint y: 47, distance: 38.8
click at [128, 47] on div "[PHONE_NUMBER] [PHONE_NUMBER] content_copy" at bounding box center [151, 54] width 64 height 19
copy span "4013906536"
click at [232, 73] on button "Disconnect" at bounding box center [232, 78] width 20 height 20
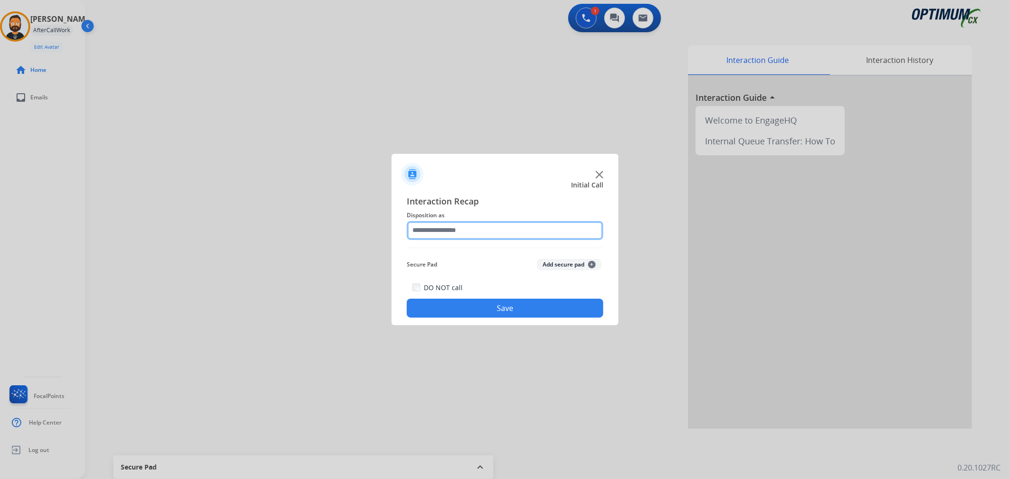
click at [443, 230] on input "text" at bounding box center [505, 230] width 196 height 19
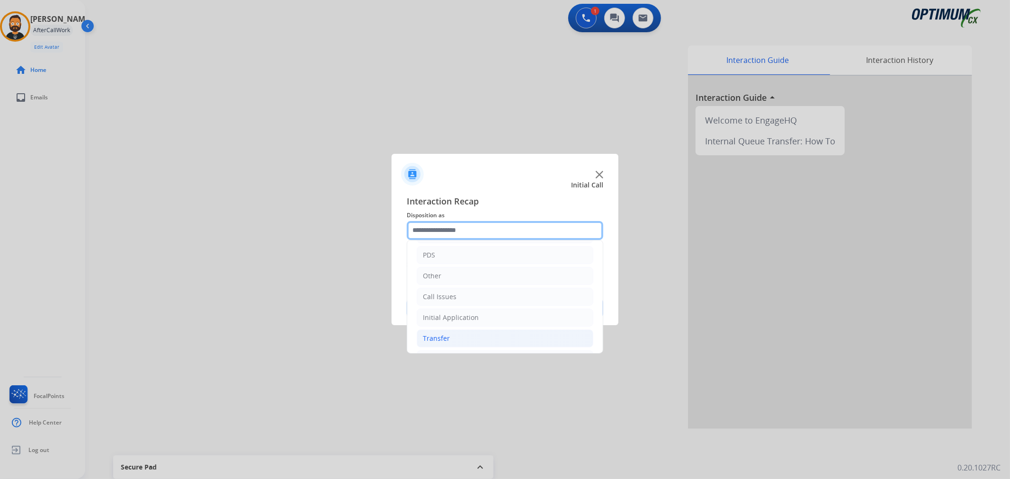
scroll to position [65, 0]
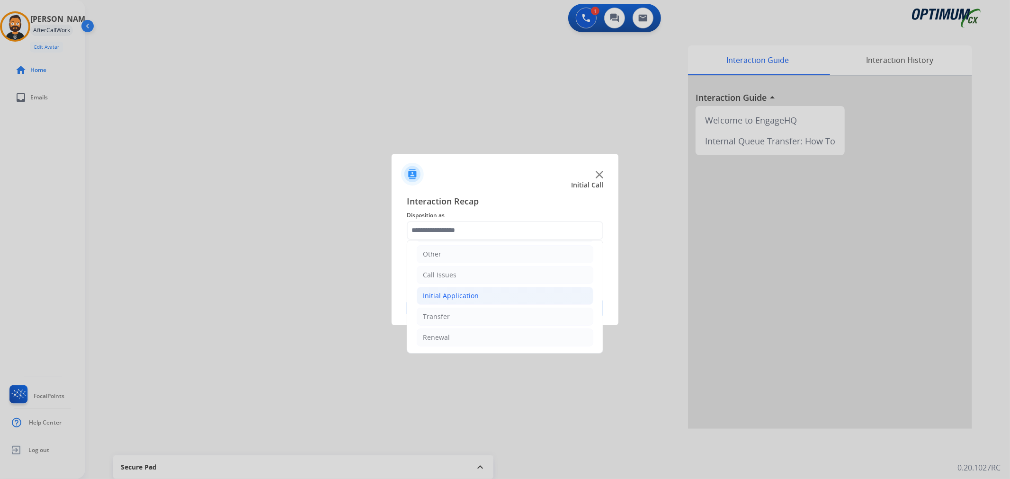
click at [452, 300] on li "Initial Application" at bounding box center [505, 296] width 177 height 18
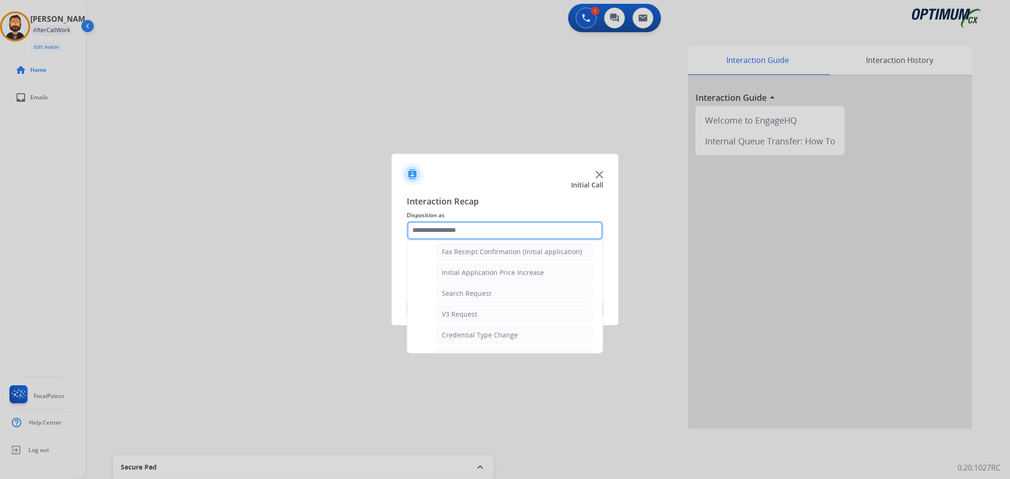
scroll to position [503, 0]
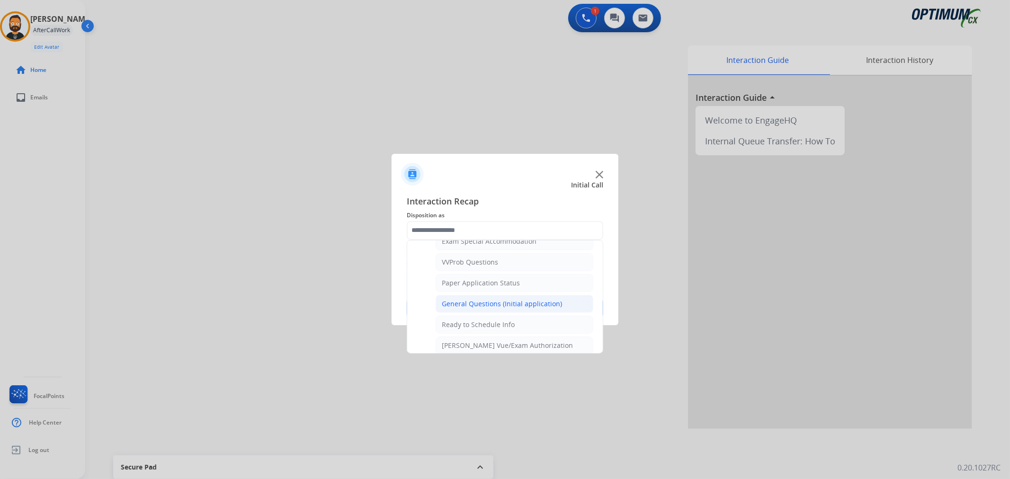
click at [494, 308] on div "General Questions (Initial application)" at bounding box center [502, 303] width 120 height 9
type input "**********"
click at [494, 308] on button "Save" at bounding box center [505, 308] width 196 height 19
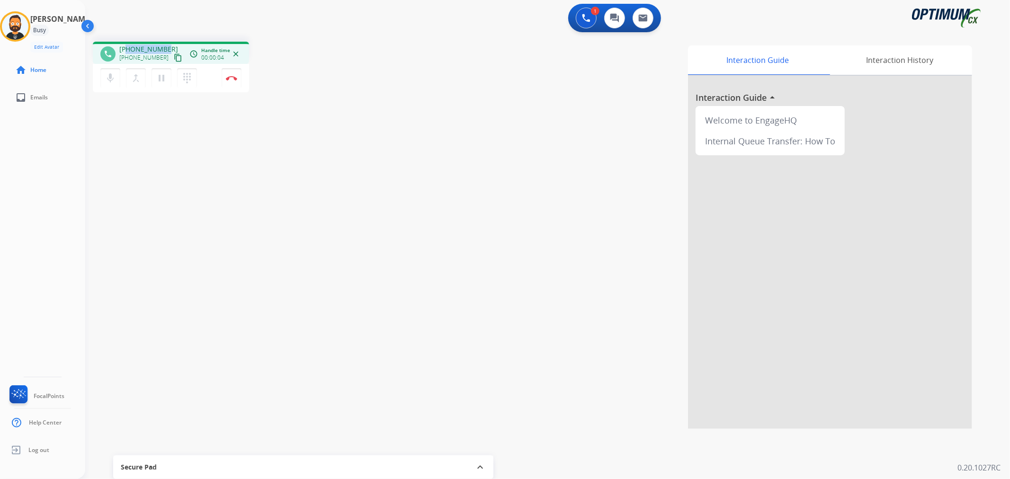
drag, startPoint x: 166, startPoint y: 46, endPoint x: 126, endPoint y: 45, distance: 39.3
click at [126, 45] on div "[PHONE_NUMBER] [PHONE_NUMBER] content_copy" at bounding box center [151, 54] width 64 height 19
click at [229, 72] on button "Disconnect" at bounding box center [232, 78] width 20 height 20
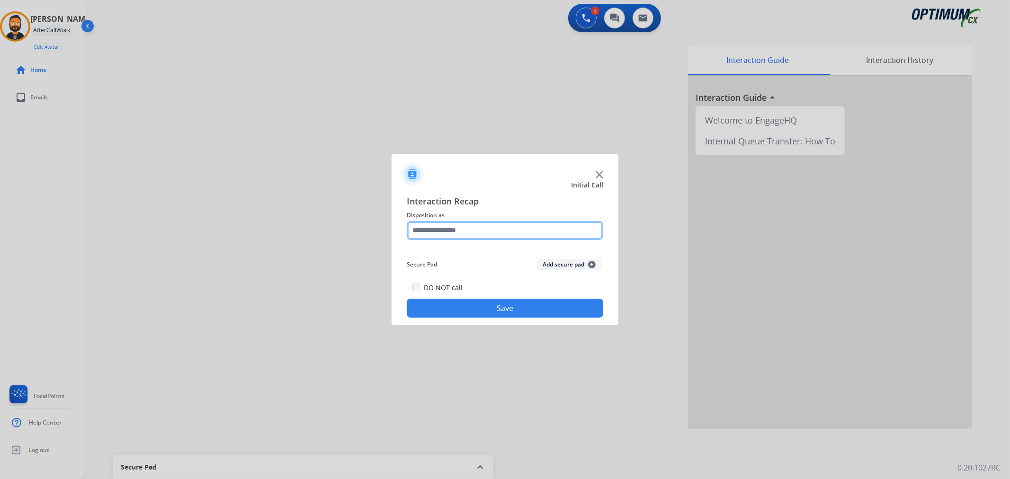
click at [481, 237] on input "text" at bounding box center [505, 230] width 196 height 19
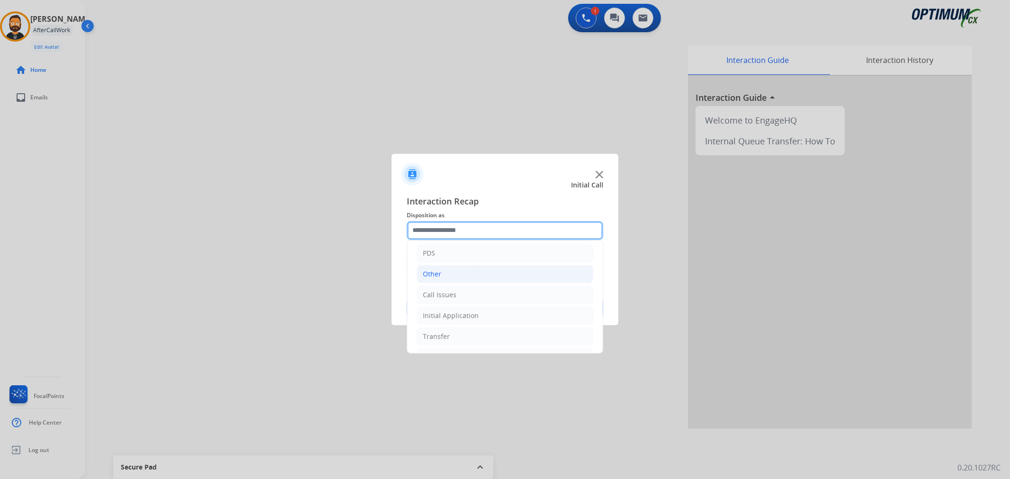
scroll to position [65, 0]
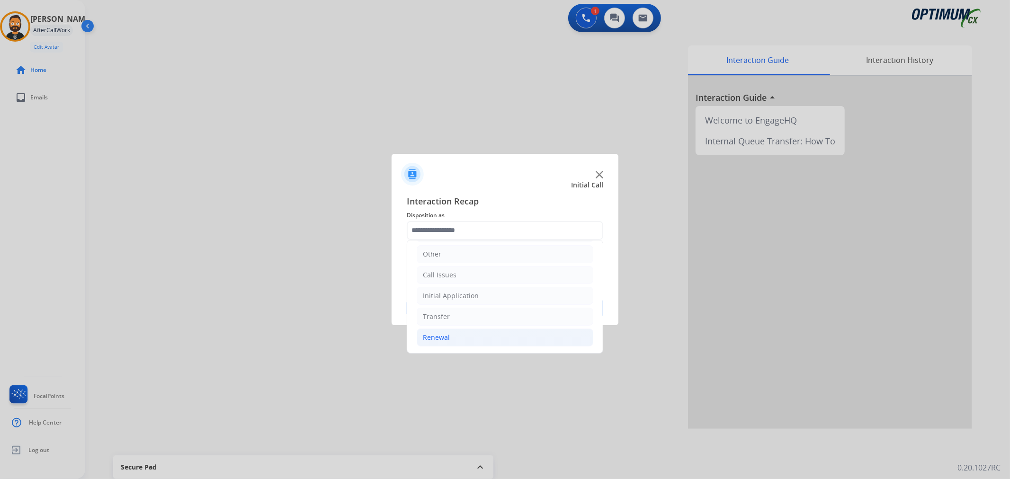
click at [441, 333] on div "Renewal" at bounding box center [436, 337] width 27 height 9
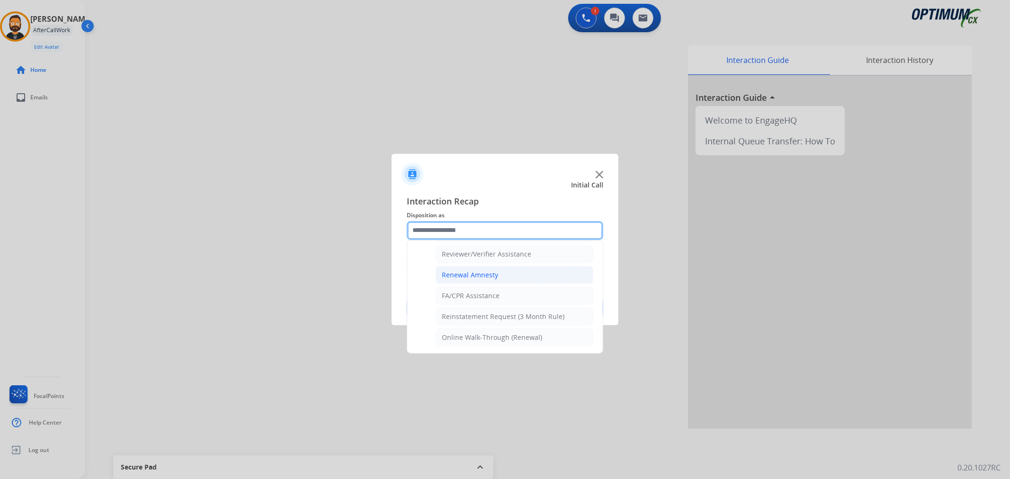
scroll to position [280, 0]
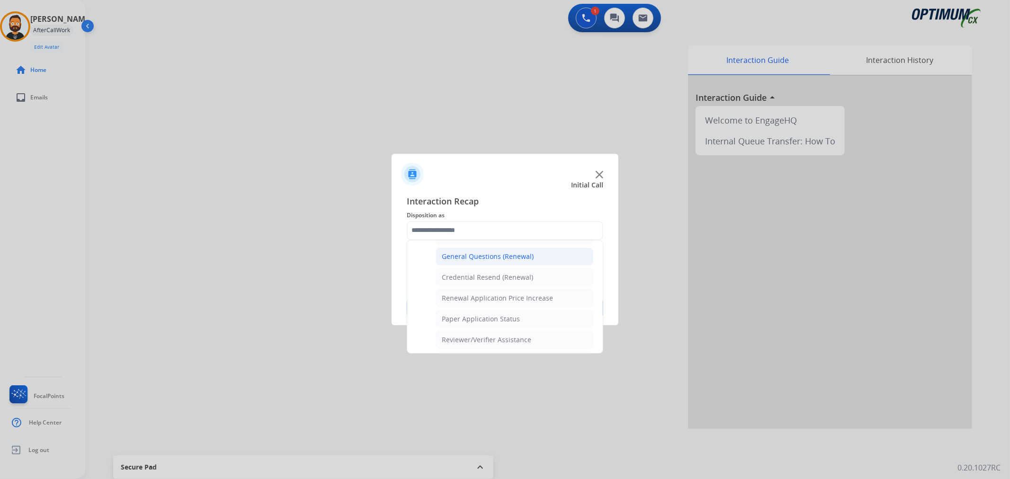
click at [490, 258] on div "General Questions (Renewal)" at bounding box center [488, 256] width 92 height 9
type input "**********"
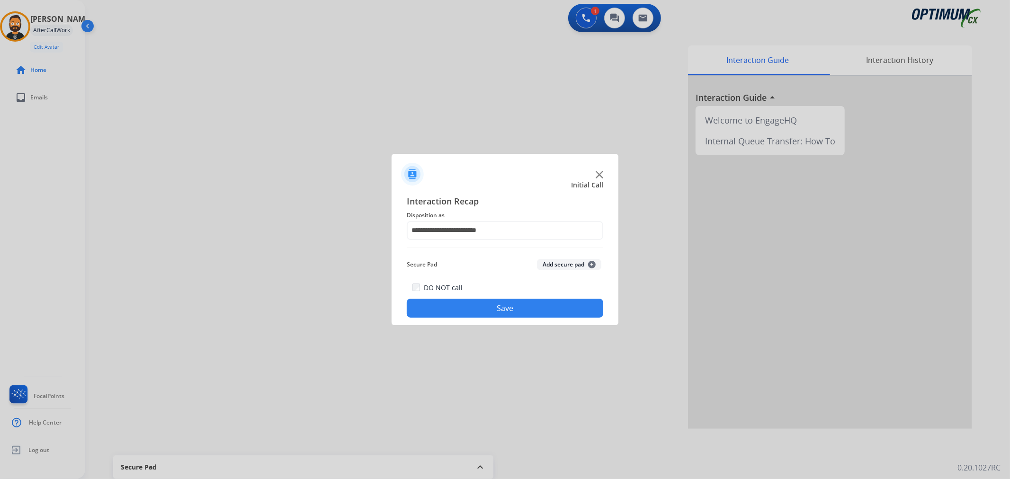
drag, startPoint x: 488, startPoint y: 298, endPoint x: 484, endPoint y: 306, distance: 8.5
click at [487, 299] on div "DO NOT call Save" at bounding box center [505, 300] width 196 height 36
click at [484, 306] on button "Save" at bounding box center [505, 308] width 196 height 19
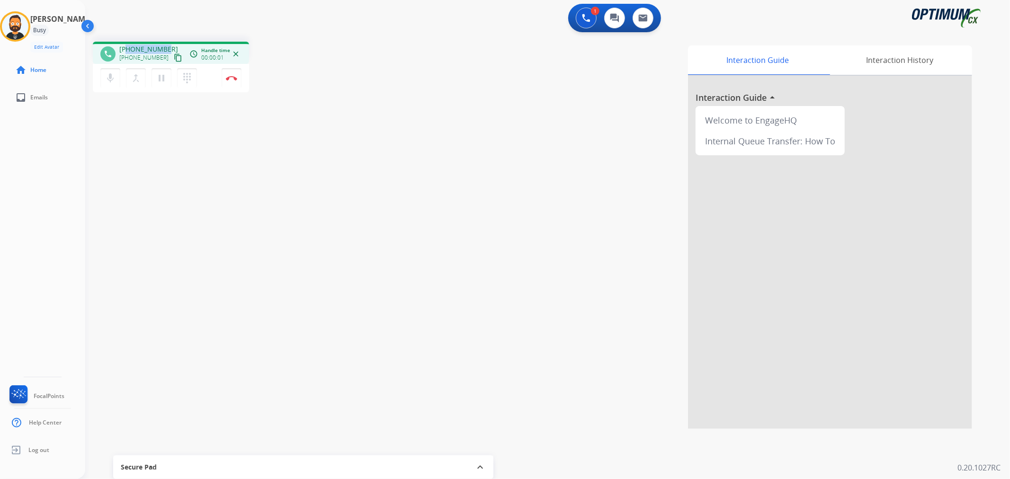
drag, startPoint x: 164, startPoint y: 45, endPoint x: 126, endPoint y: 43, distance: 38.4
click at [126, 43] on div "phone [PHONE_NUMBER] [PHONE_NUMBER] content_copy access_time Call metrics Queue…" at bounding box center [171, 53] width 156 height 22
click at [234, 74] on button "Disconnect" at bounding box center [232, 78] width 20 height 20
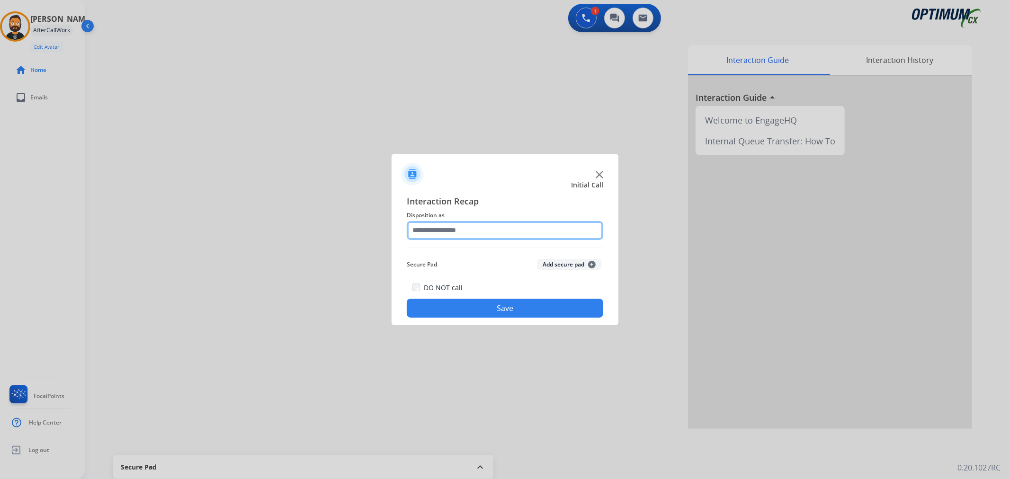
click at [505, 235] on input "text" at bounding box center [505, 230] width 196 height 19
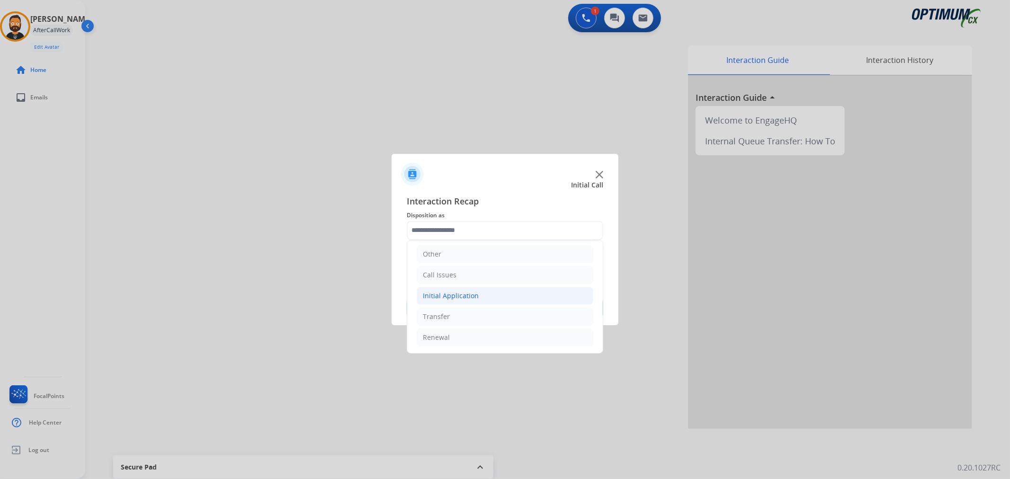
click at [454, 300] on li "Initial Application" at bounding box center [505, 296] width 177 height 18
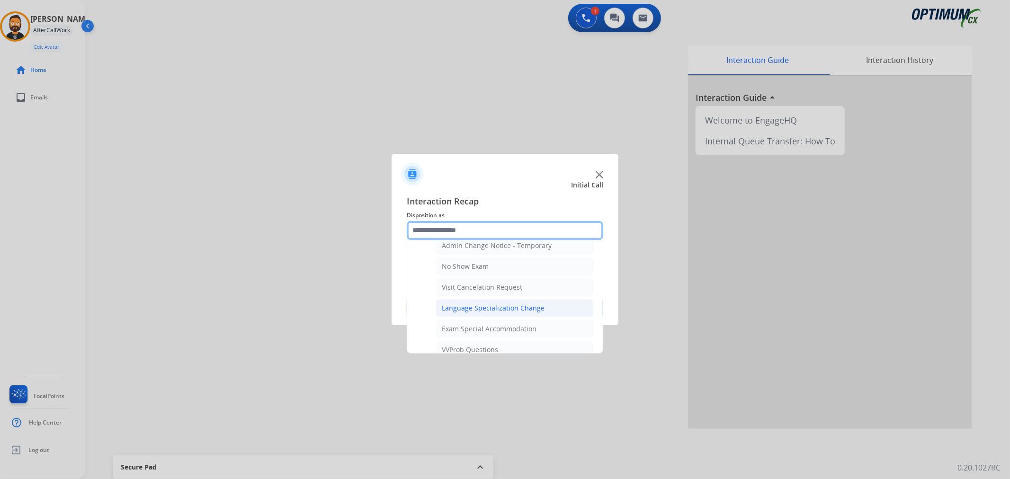
scroll to position [503, 0]
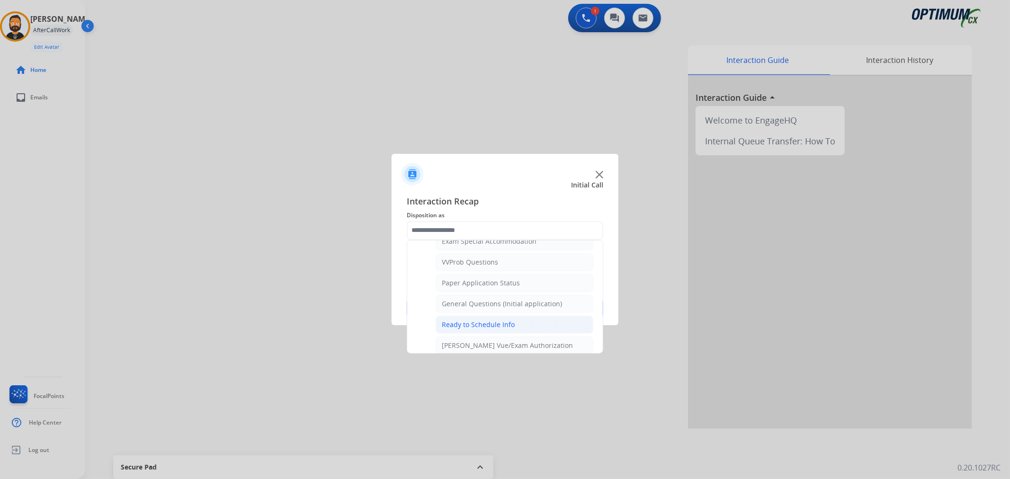
click at [464, 325] on div "Ready to Schedule Info" at bounding box center [478, 324] width 73 height 9
type input "**********"
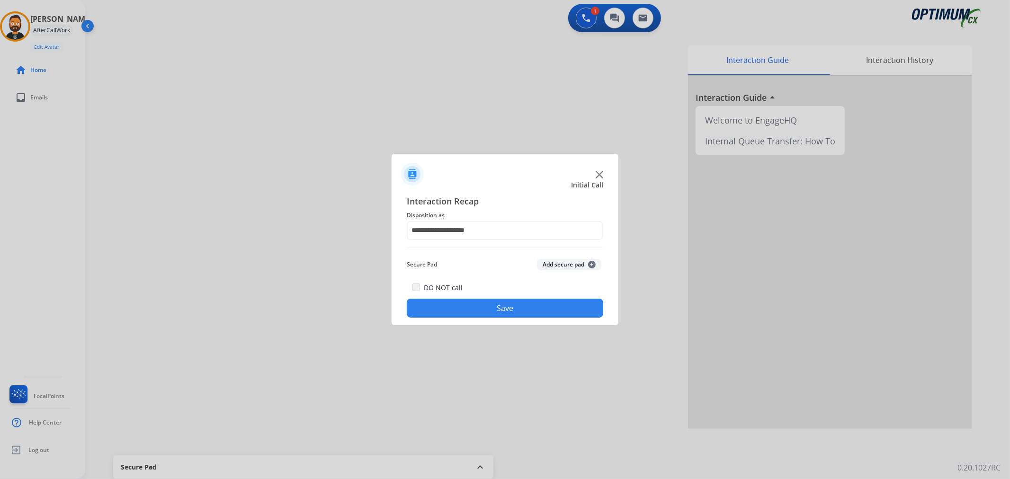
click at [463, 313] on button "Save" at bounding box center [505, 308] width 196 height 19
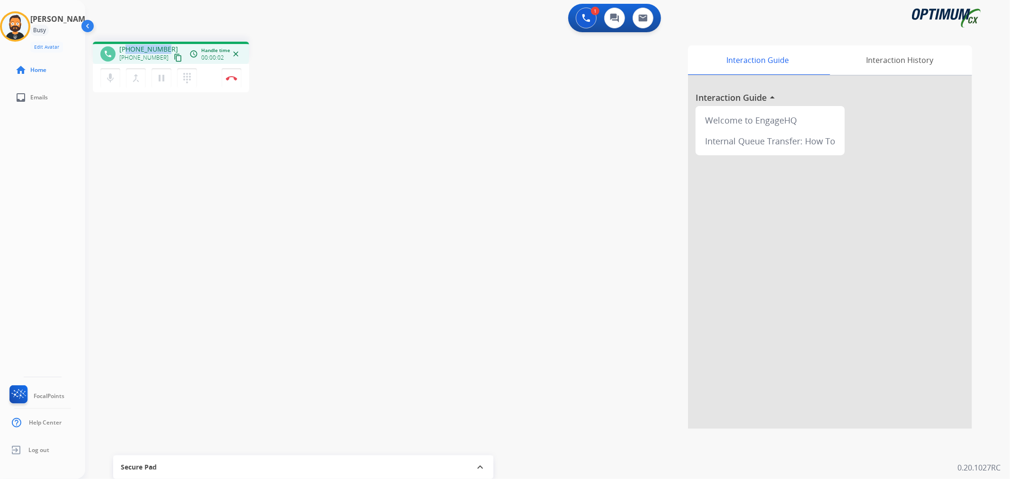
drag, startPoint x: 167, startPoint y: 44, endPoint x: 125, endPoint y: 46, distance: 41.7
click at [125, 46] on div "[PHONE_NUMBER] [PHONE_NUMBER] content_copy" at bounding box center [151, 54] width 64 height 19
click at [233, 80] on button "Disconnect" at bounding box center [232, 78] width 20 height 20
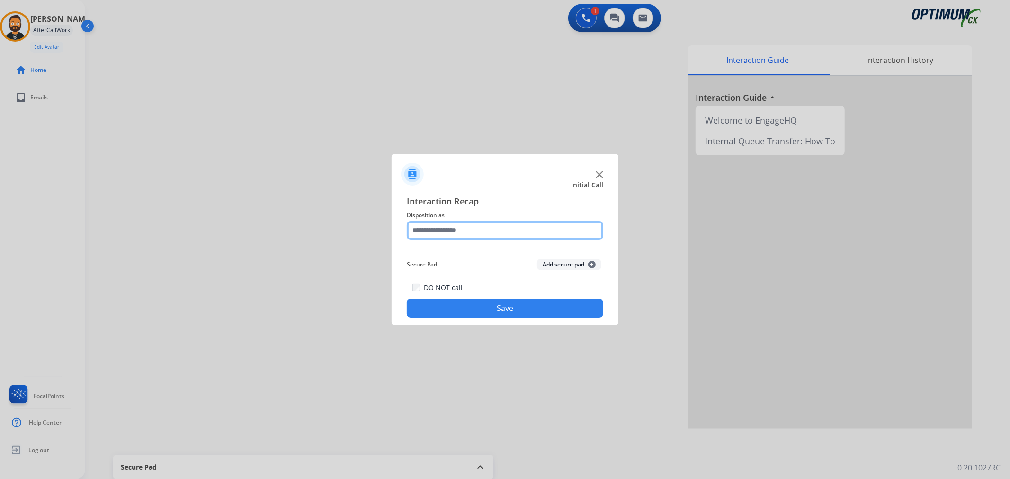
click at [470, 230] on input "text" at bounding box center [505, 230] width 196 height 19
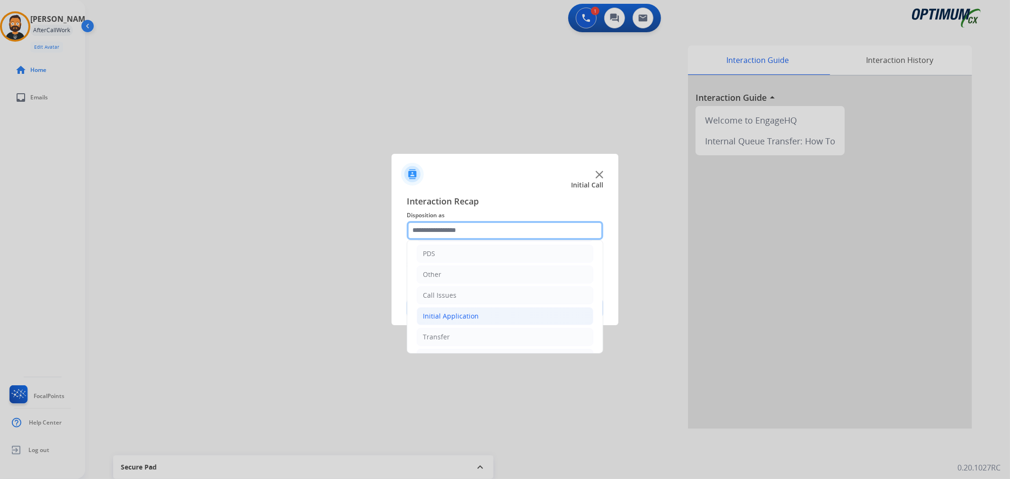
scroll to position [65, 0]
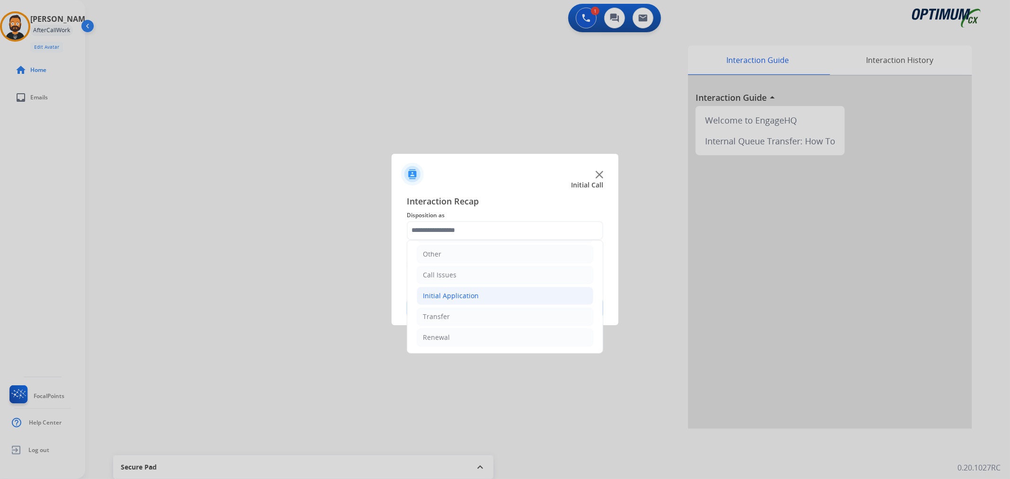
click at [455, 297] on div "Initial Application" at bounding box center [451, 295] width 56 height 9
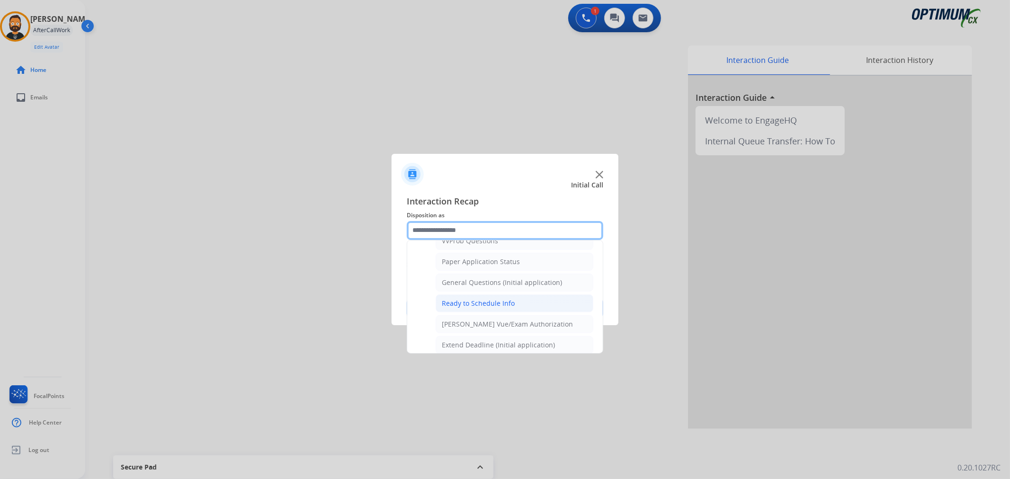
scroll to position [489, 0]
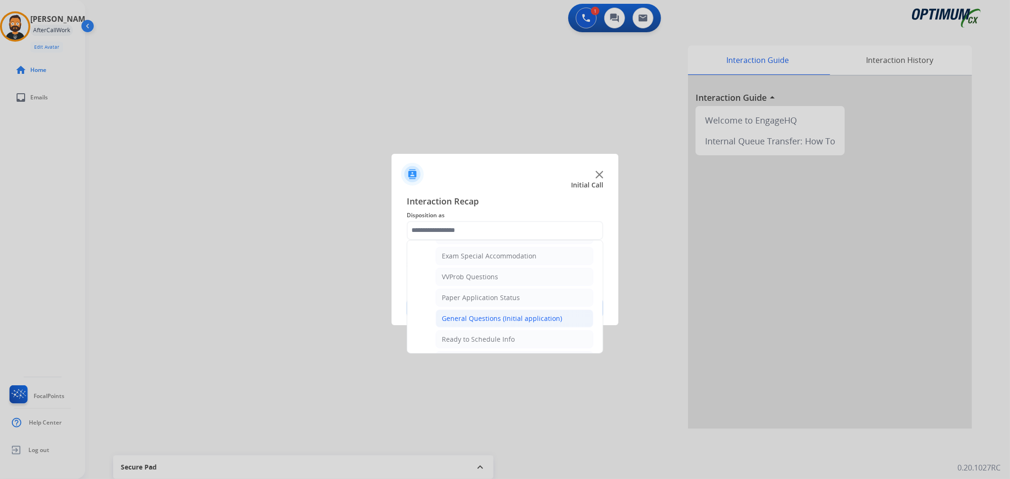
click at [490, 316] on div "General Questions (Initial application)" at bounding box center [502, 318] width 120 height 9
type input "**********"
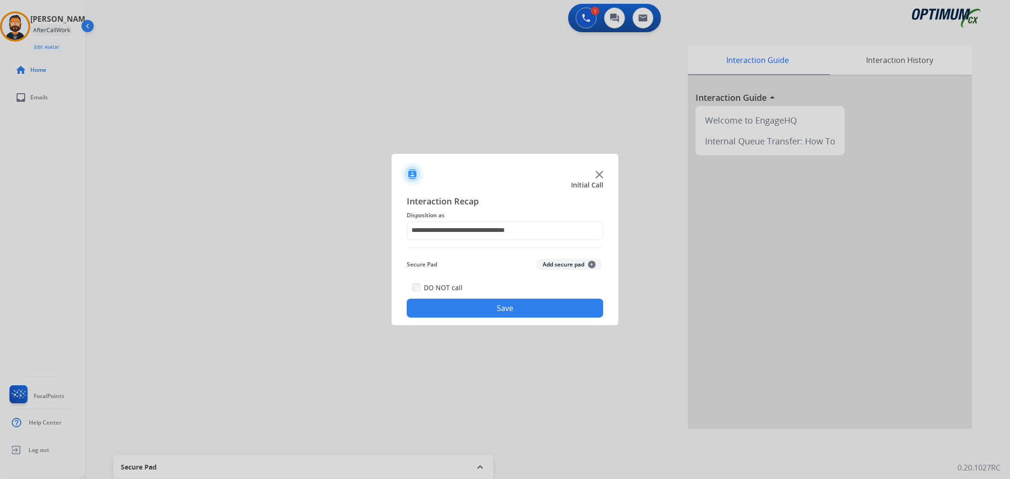
click at [490, 305] on button "Save" at bounding box center [505, 308] width 196 height 19
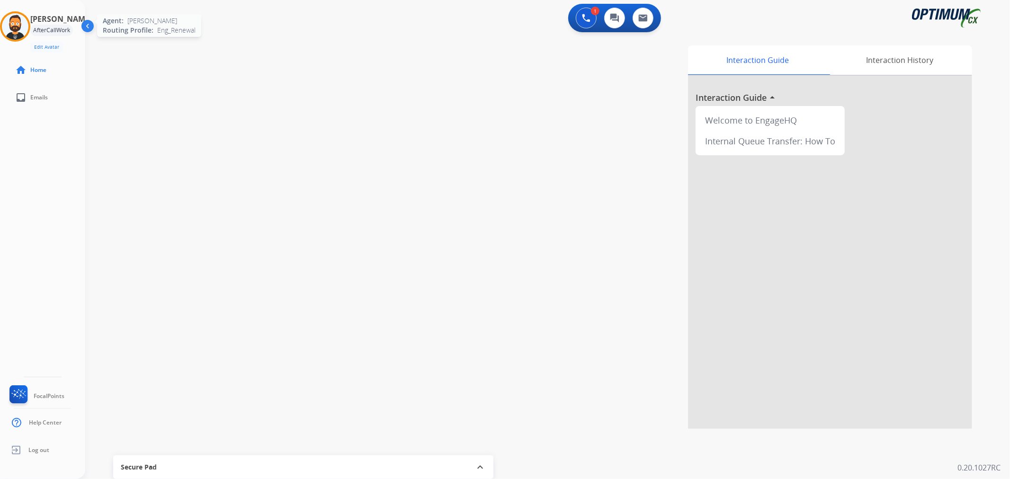
click at [28, 22] on img at bounding box center [15, 26] width 27 height 27
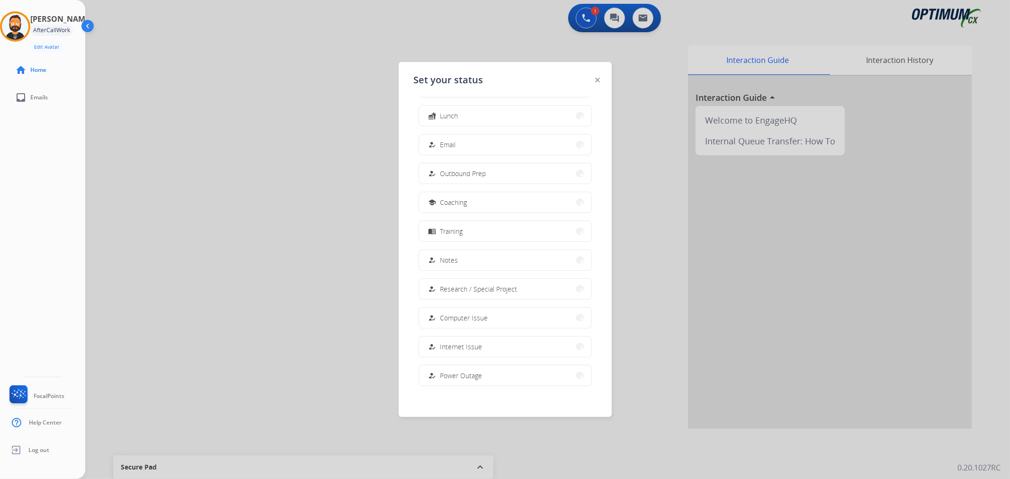
scroll to position [89, 0]
click at [471, 375] on button "work_off Offline" at bounding box center [505, 371] width 172 height 20
